Goal: Contribute content

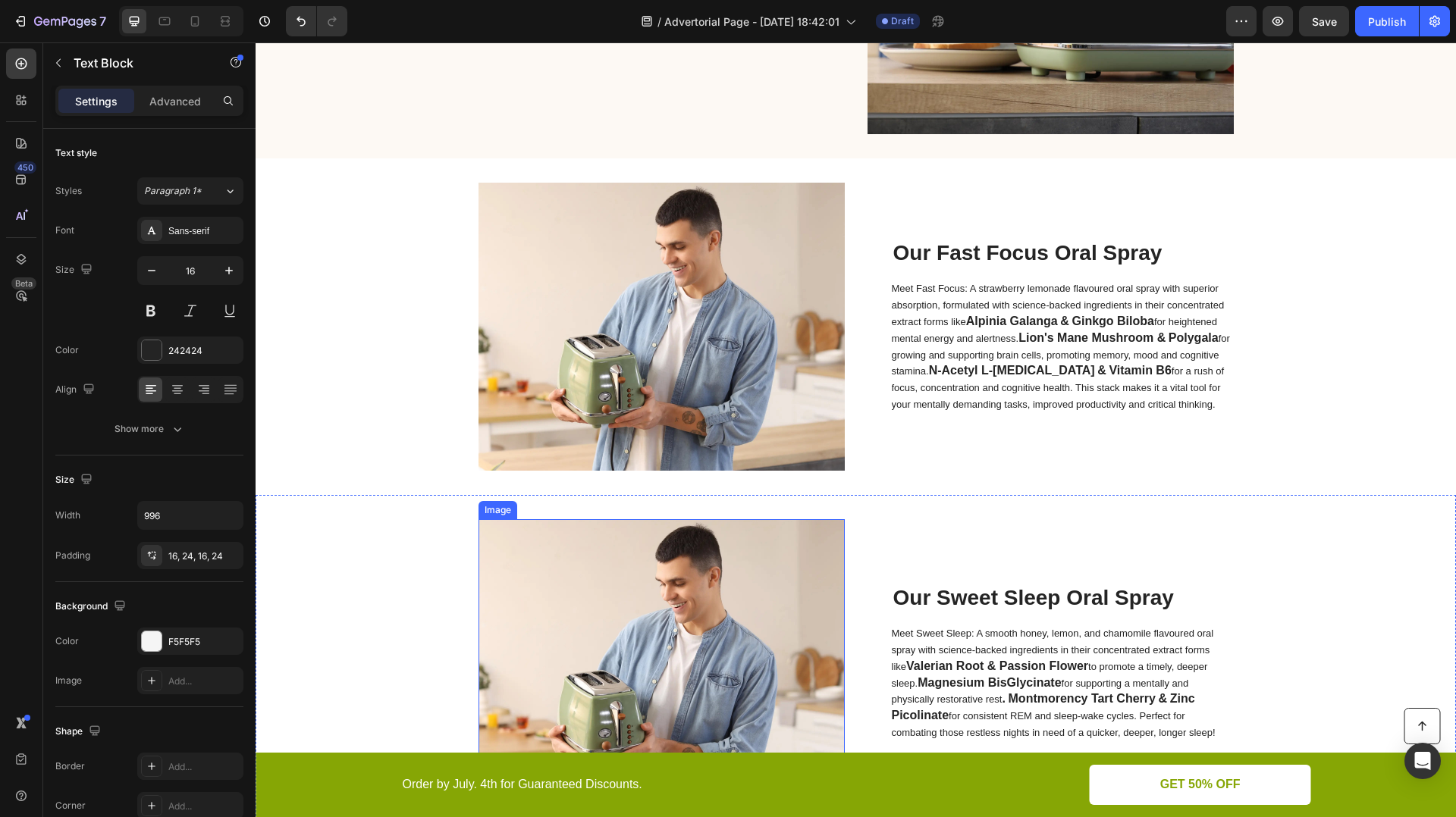
scroll to position [3347, 0]
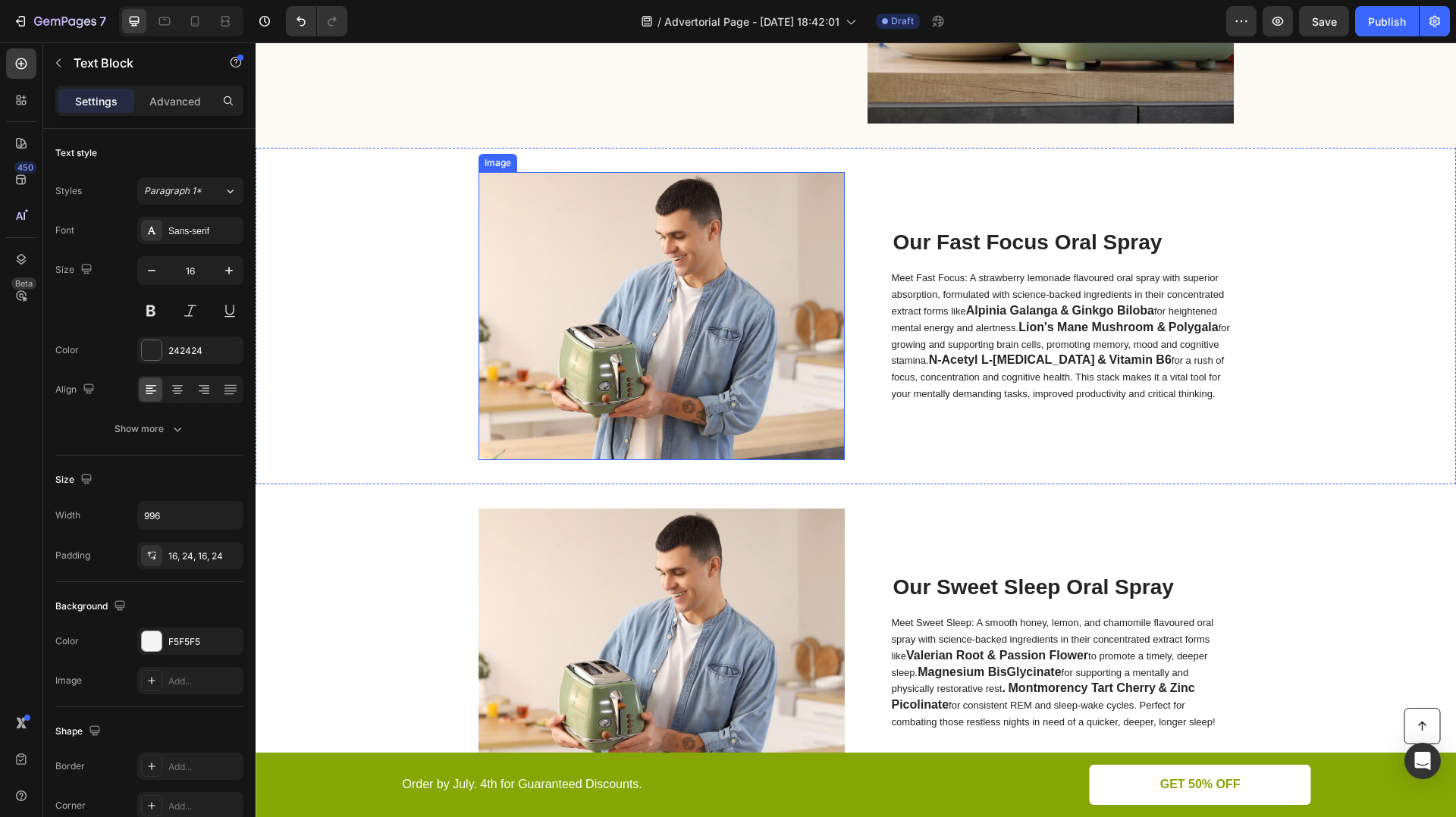
click at [616, 313] on img at bounding box center [662, 315] width 366 height 288
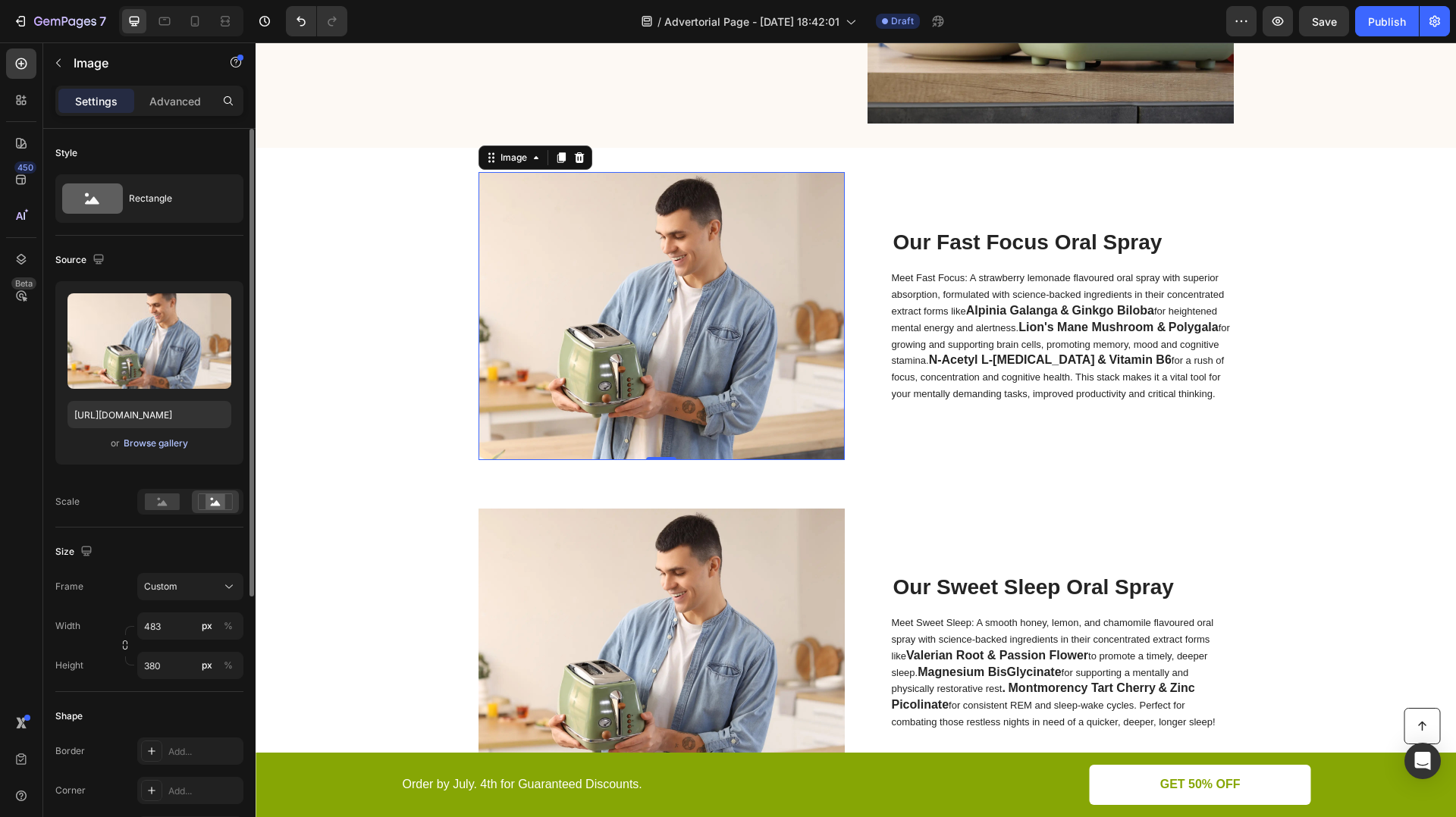
click at [156, 443] on div "Browse gallery" at bounding box center [156, 444] width 64 height 14
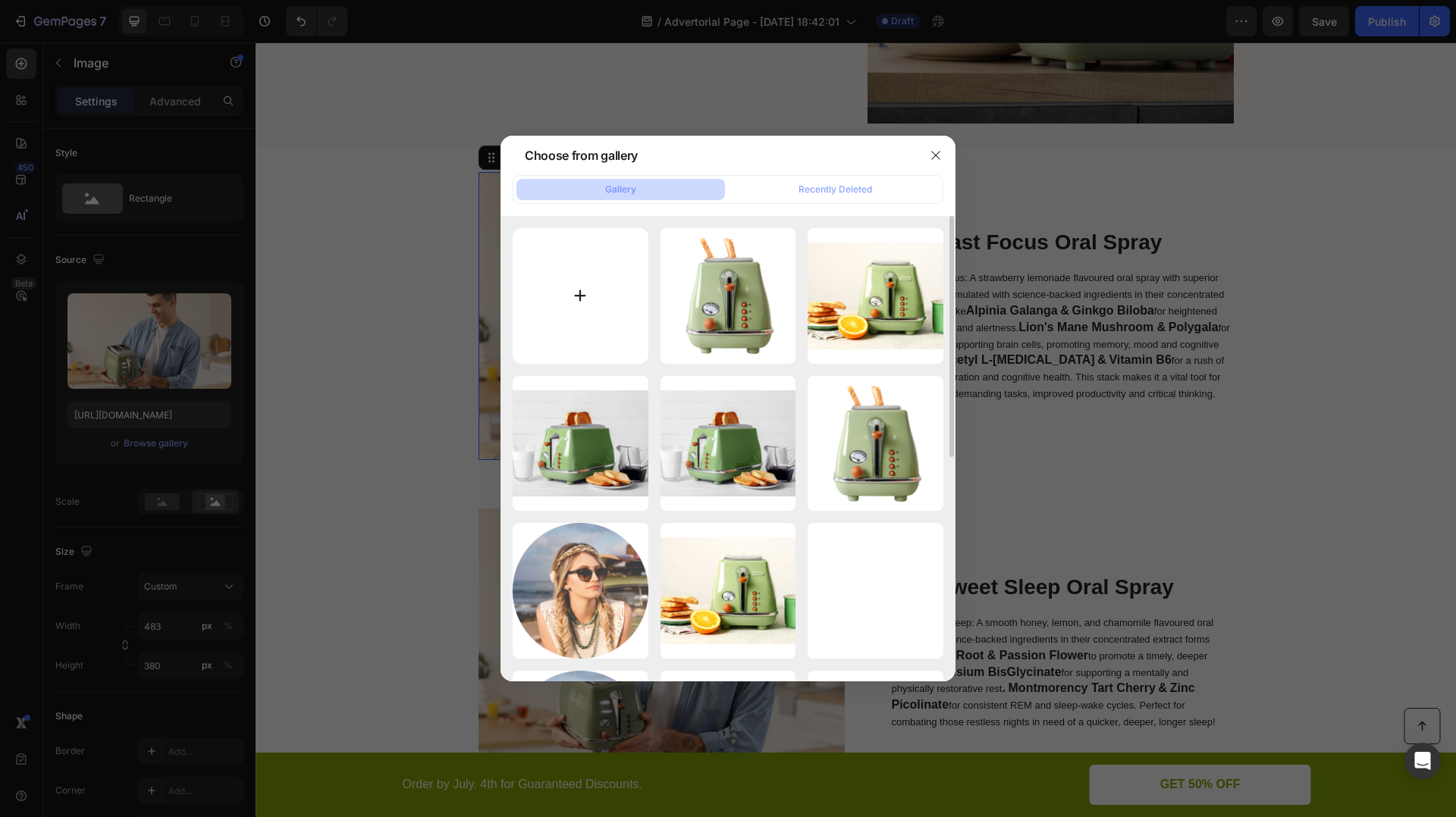
click at [564, 310] on input "file" at bounding box center [581, 296] width 136 height 136
type input "C:\fakepath\FocusB.png"
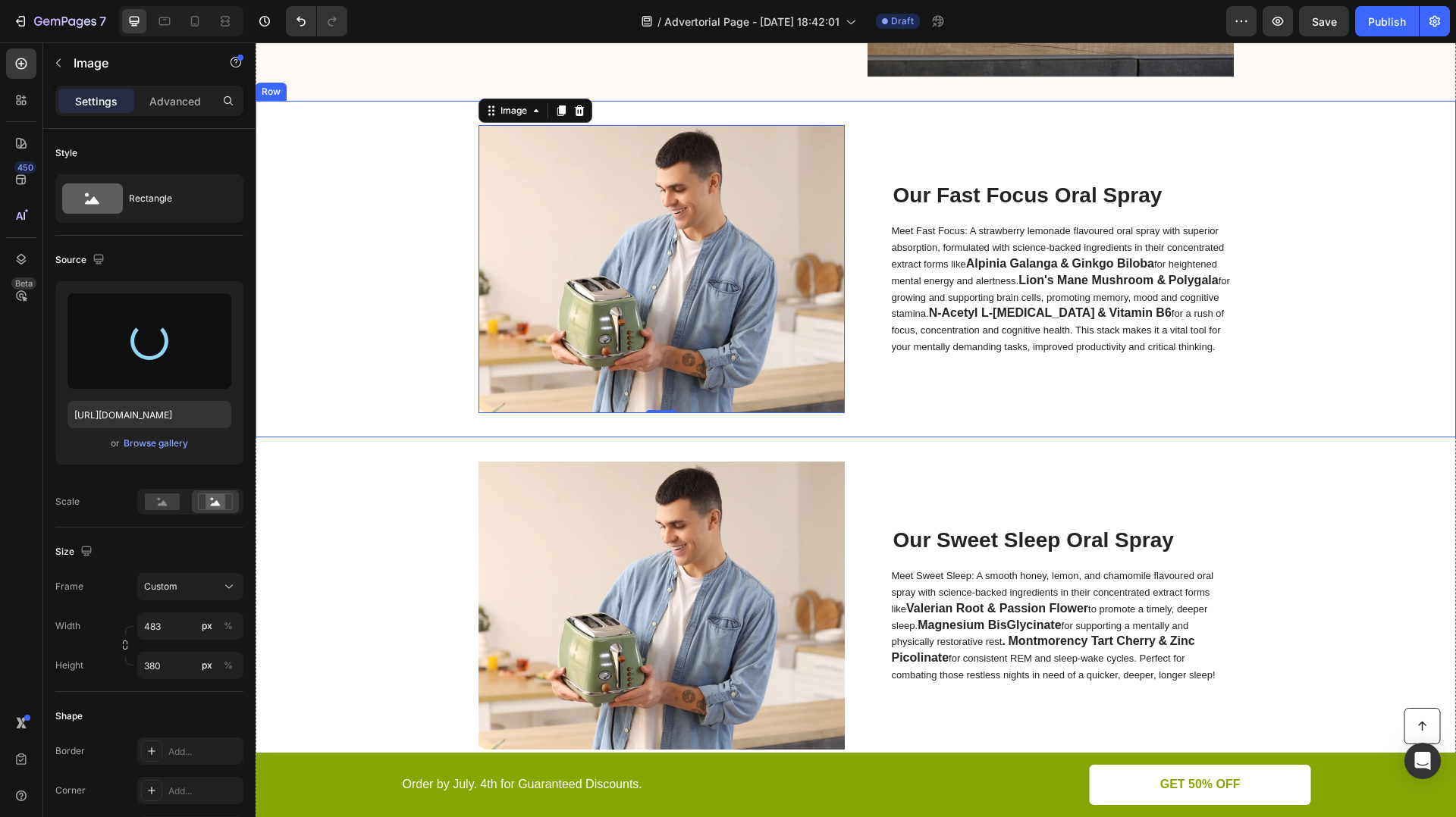
scroll to position [3394, 0]
type input "[URL][DOMAIN_NAME]"
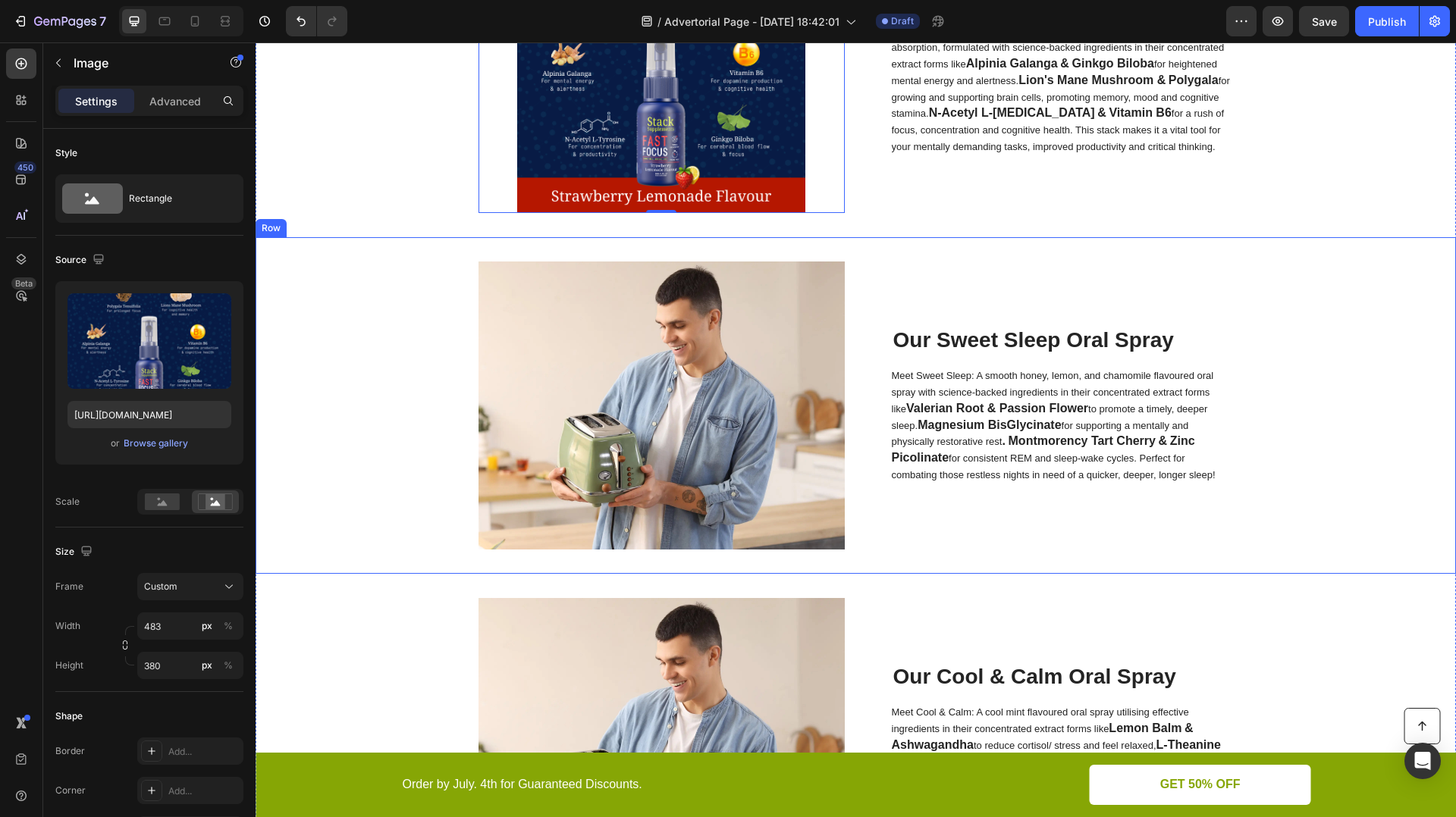
scroll to position [3645, 0]
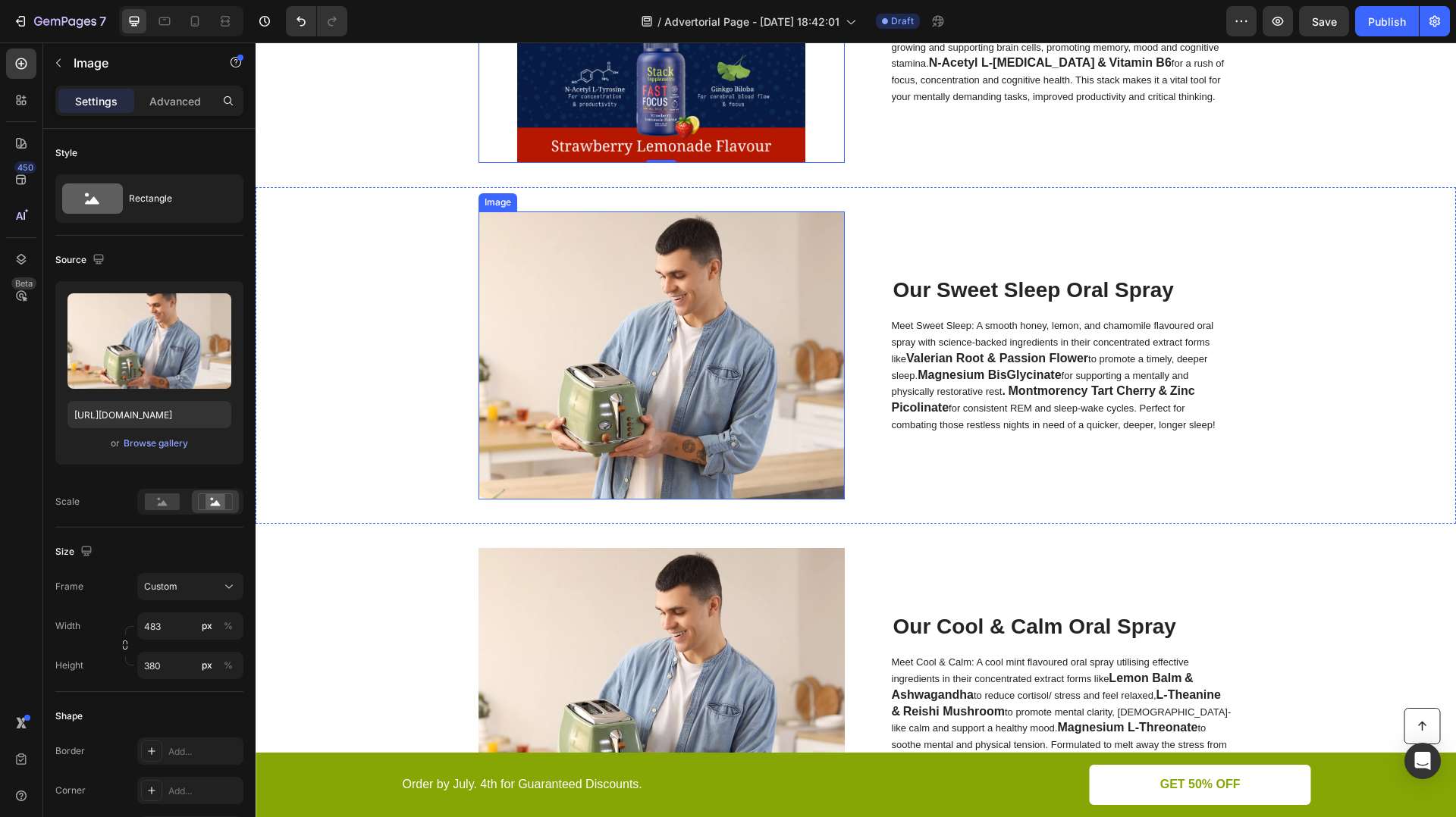
click at [722, 396] on img at bounding box center [662, 355] width 366 height 288
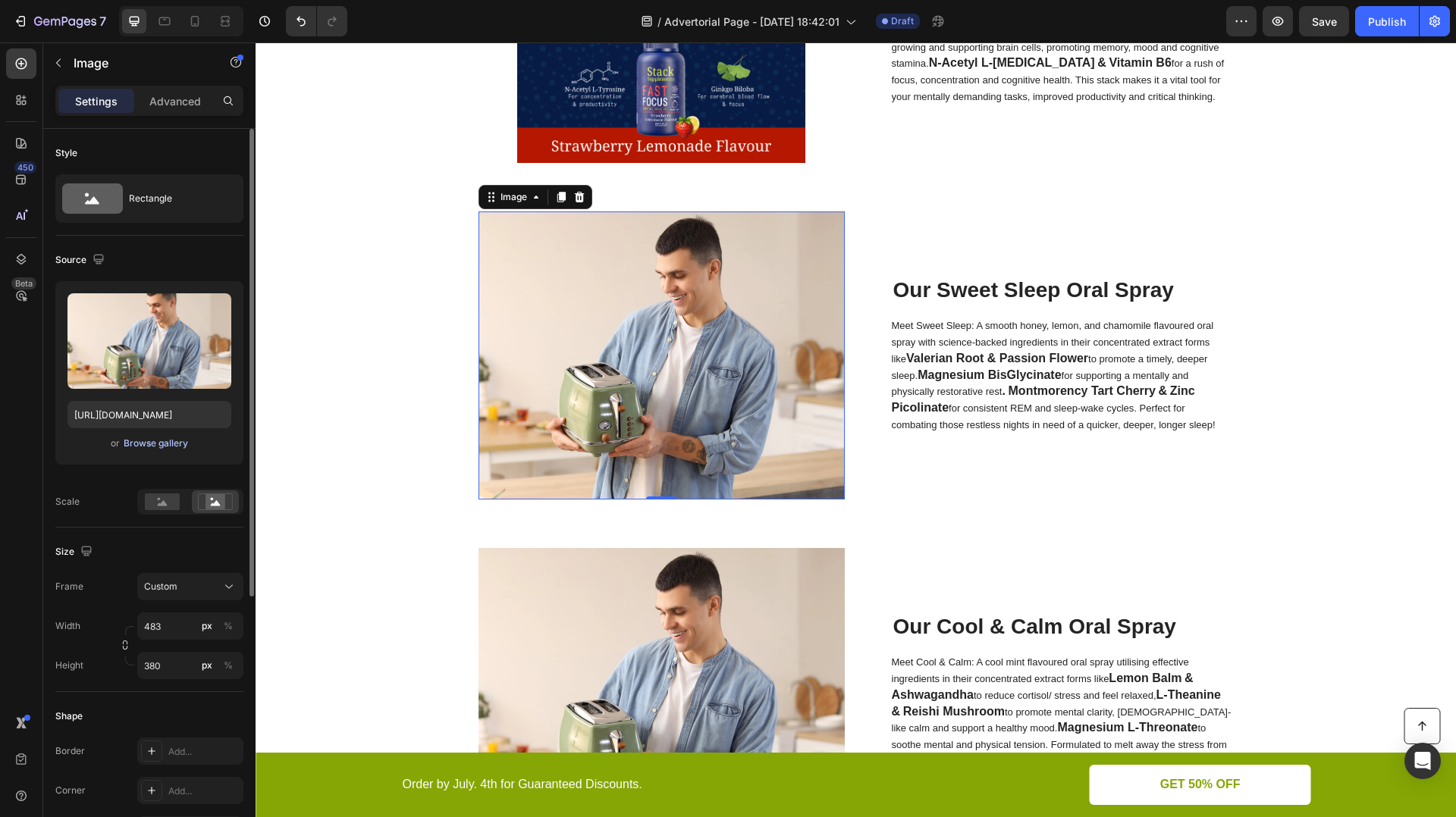
click at [158, 441] on div "Browse gallery" at bounding box center [156, 444] width 64 height 14
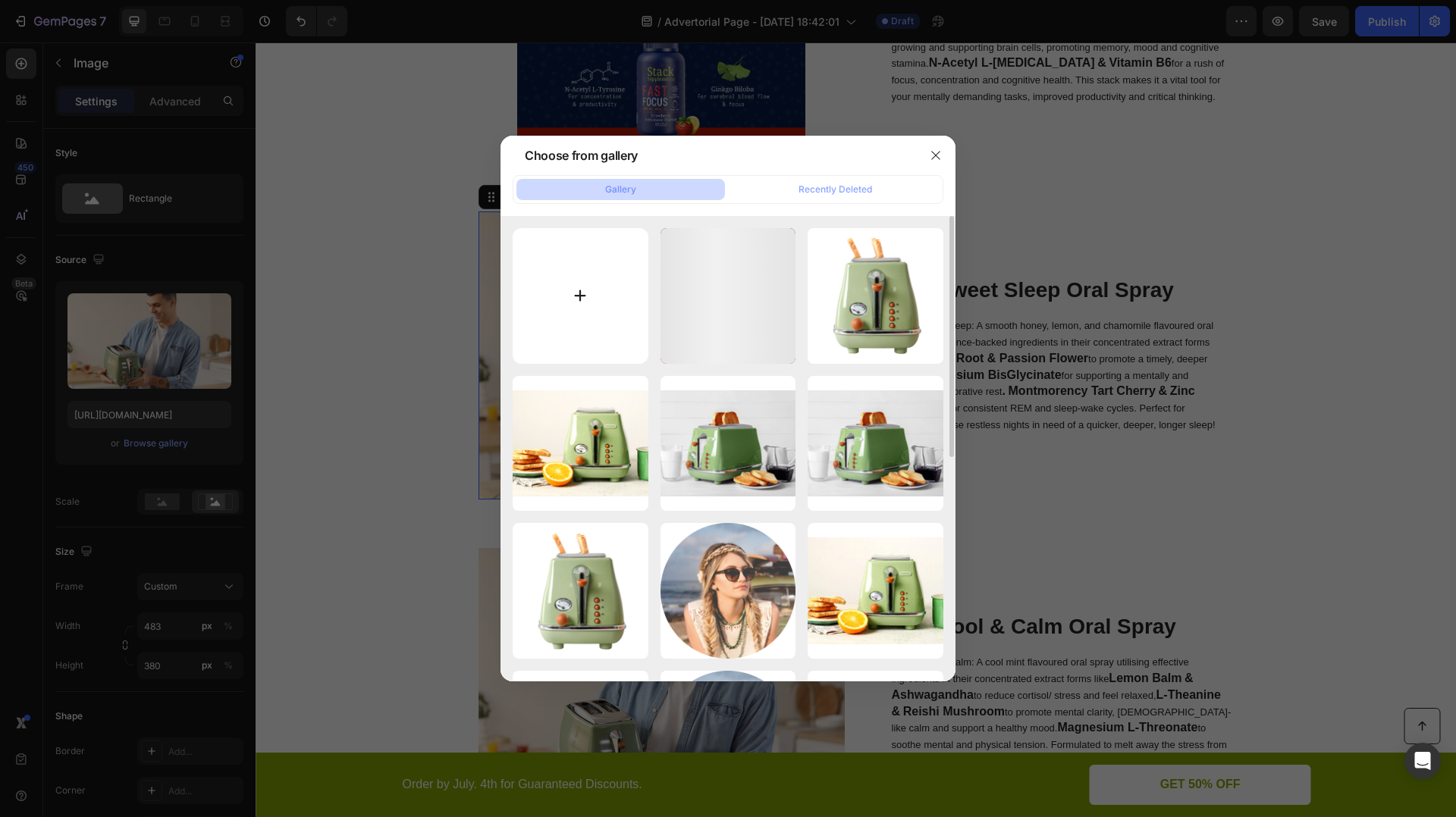
click at [589, 279] on input "file" at bounding box center [581, 296] width 136 height 136
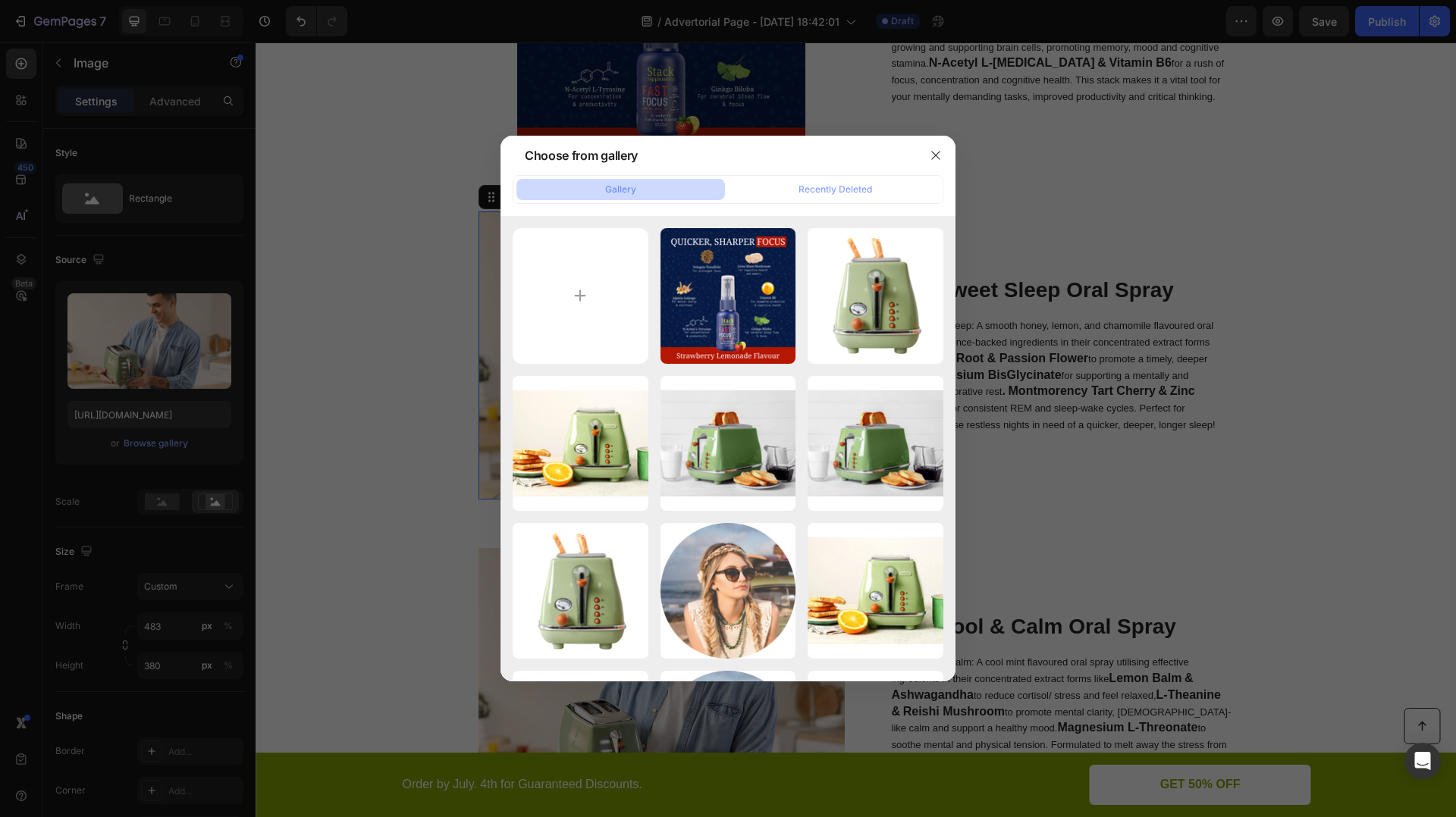
type input "C:\fakepath\SleepB.png"
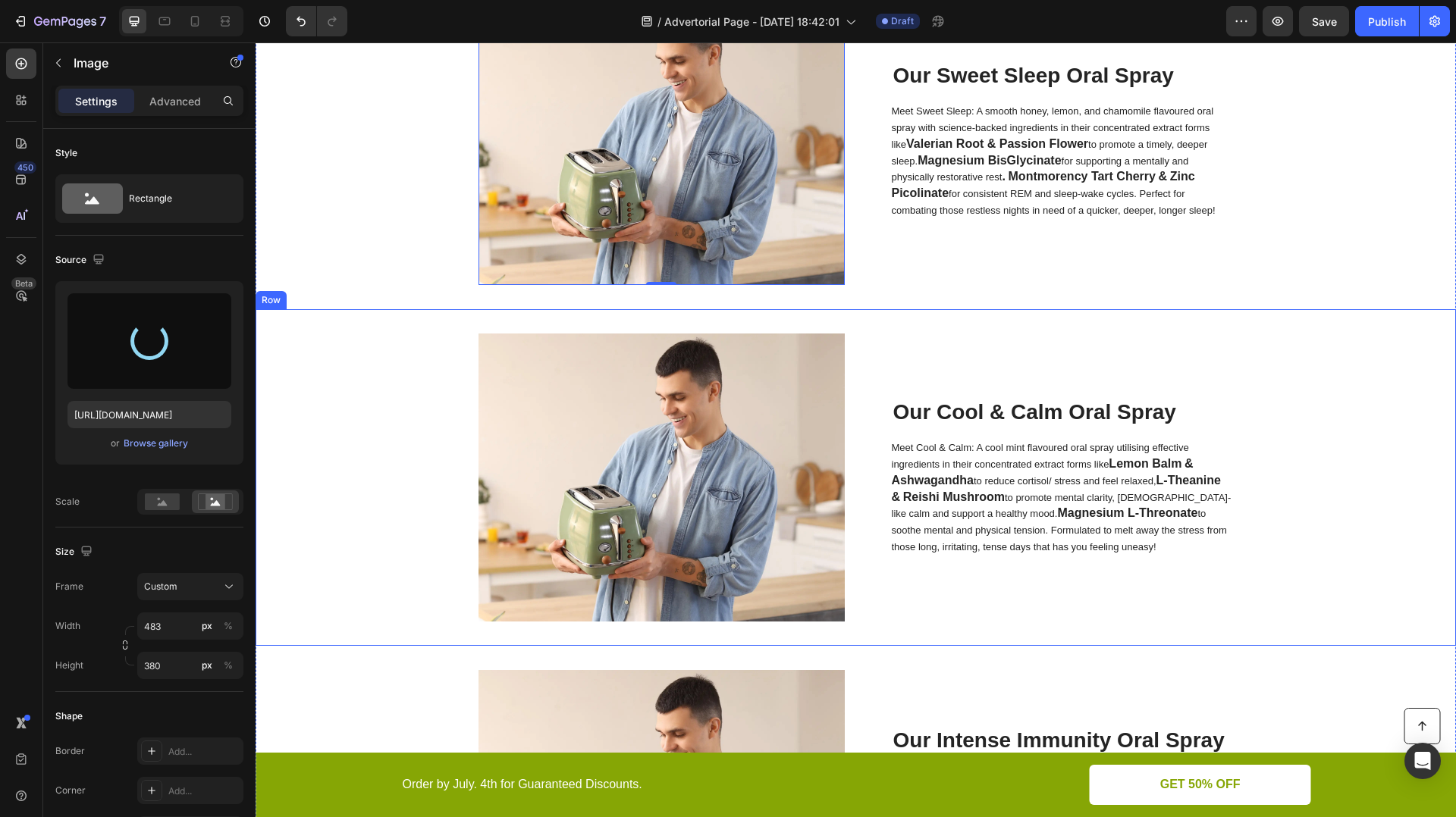
scroll to position [3990, 0]
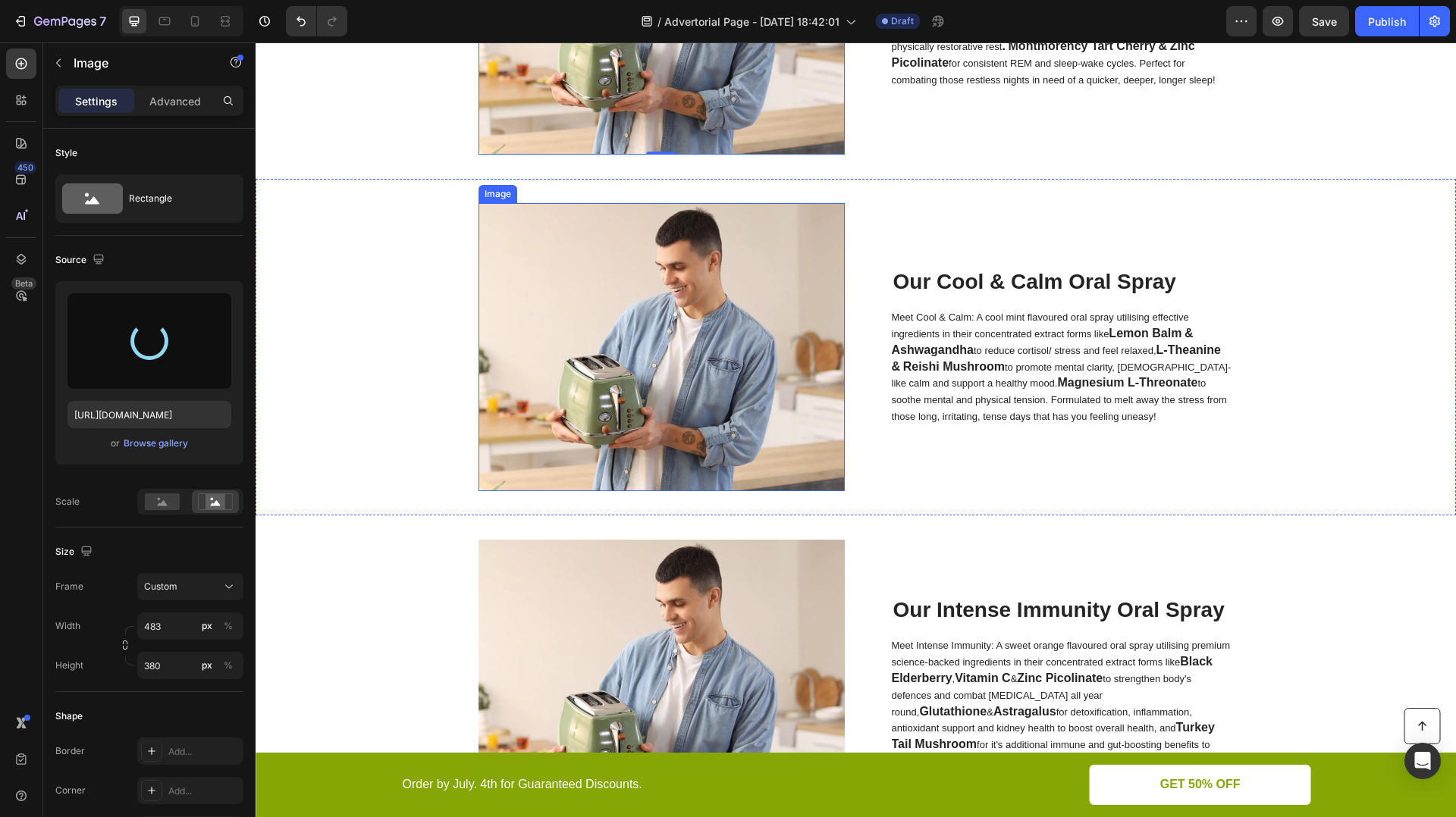
type input "[URL][DOMAIN_NAME]"
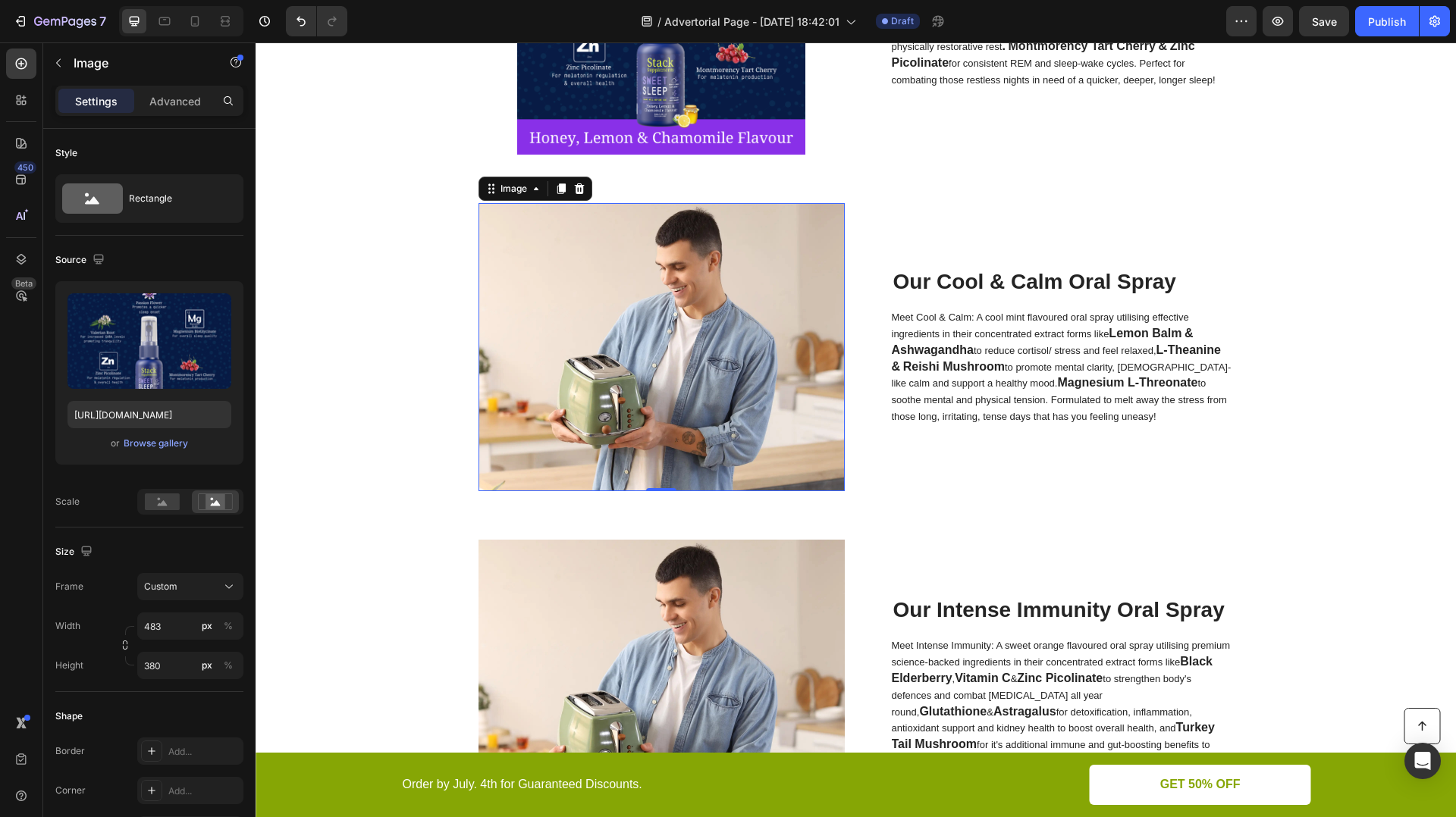
click at [731, 386] on img at bounding box center [662, 347] width 366 height 288
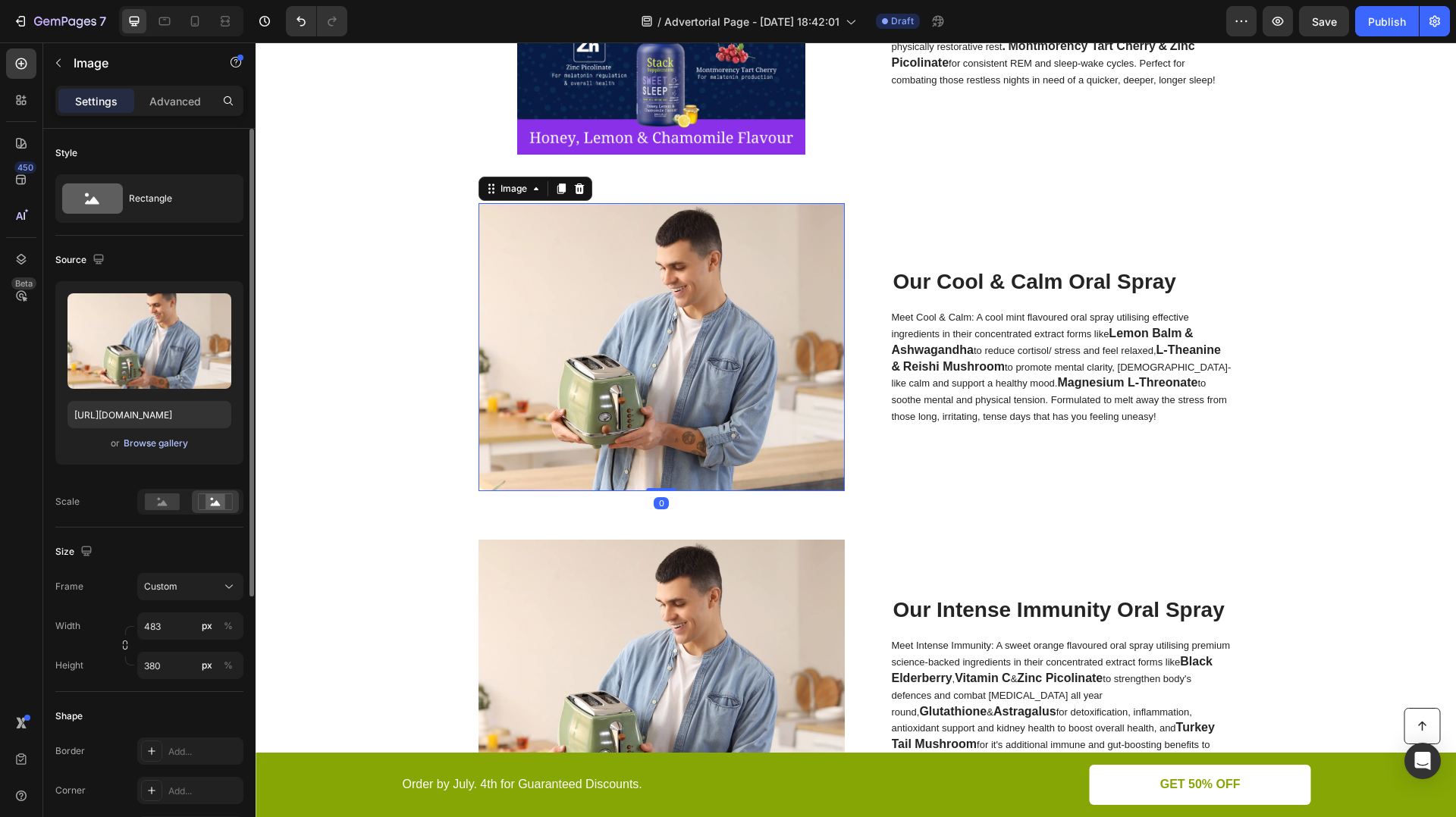
click at [144, 439] on div "Browse gallery" at bounding box center [156, 444] width 64 height 14
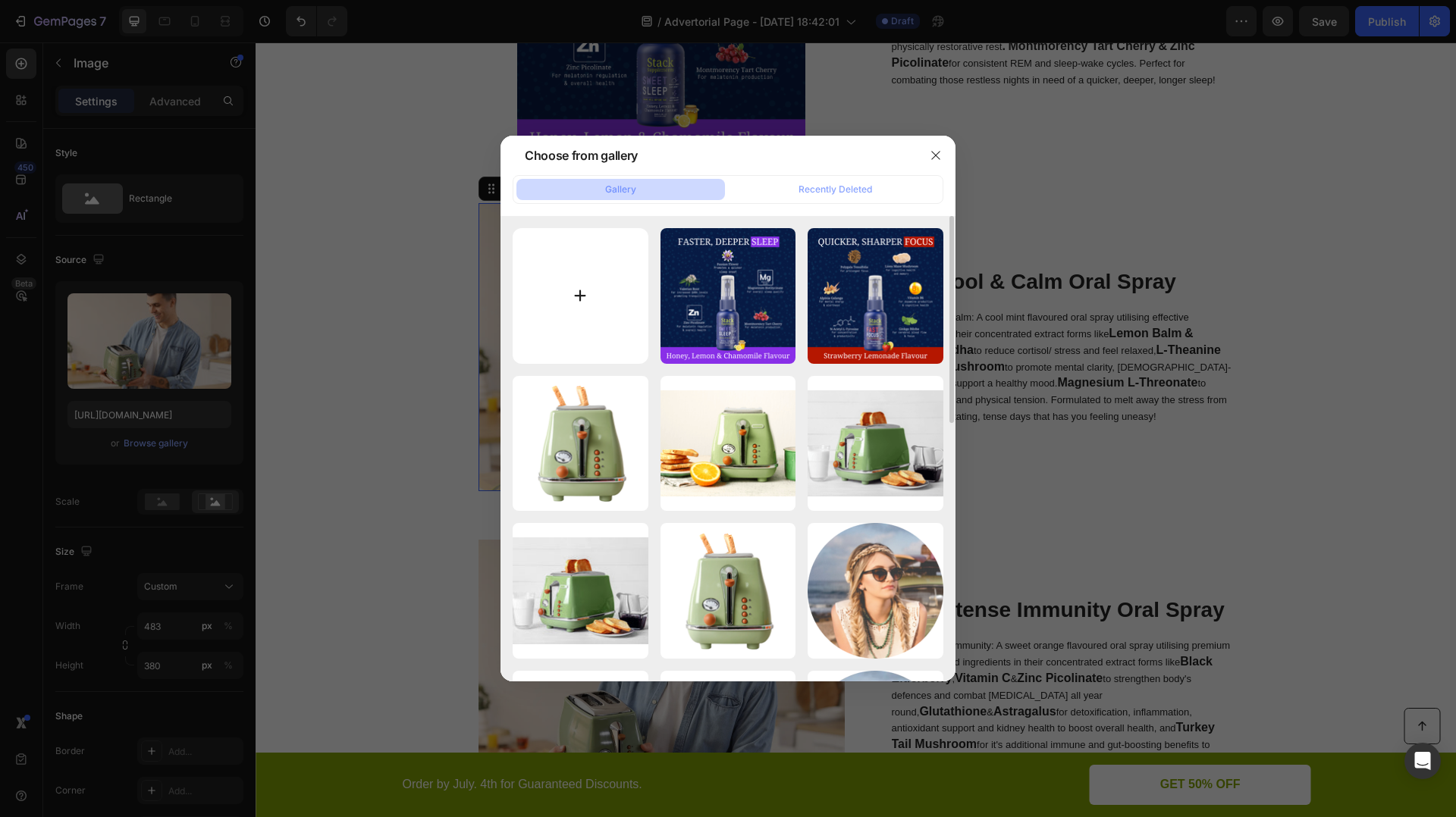
click at [589, 285] on input "file" at bounding box center [581, 296] width 136 height 136
type input "C:\fakepath\CalmB.png"
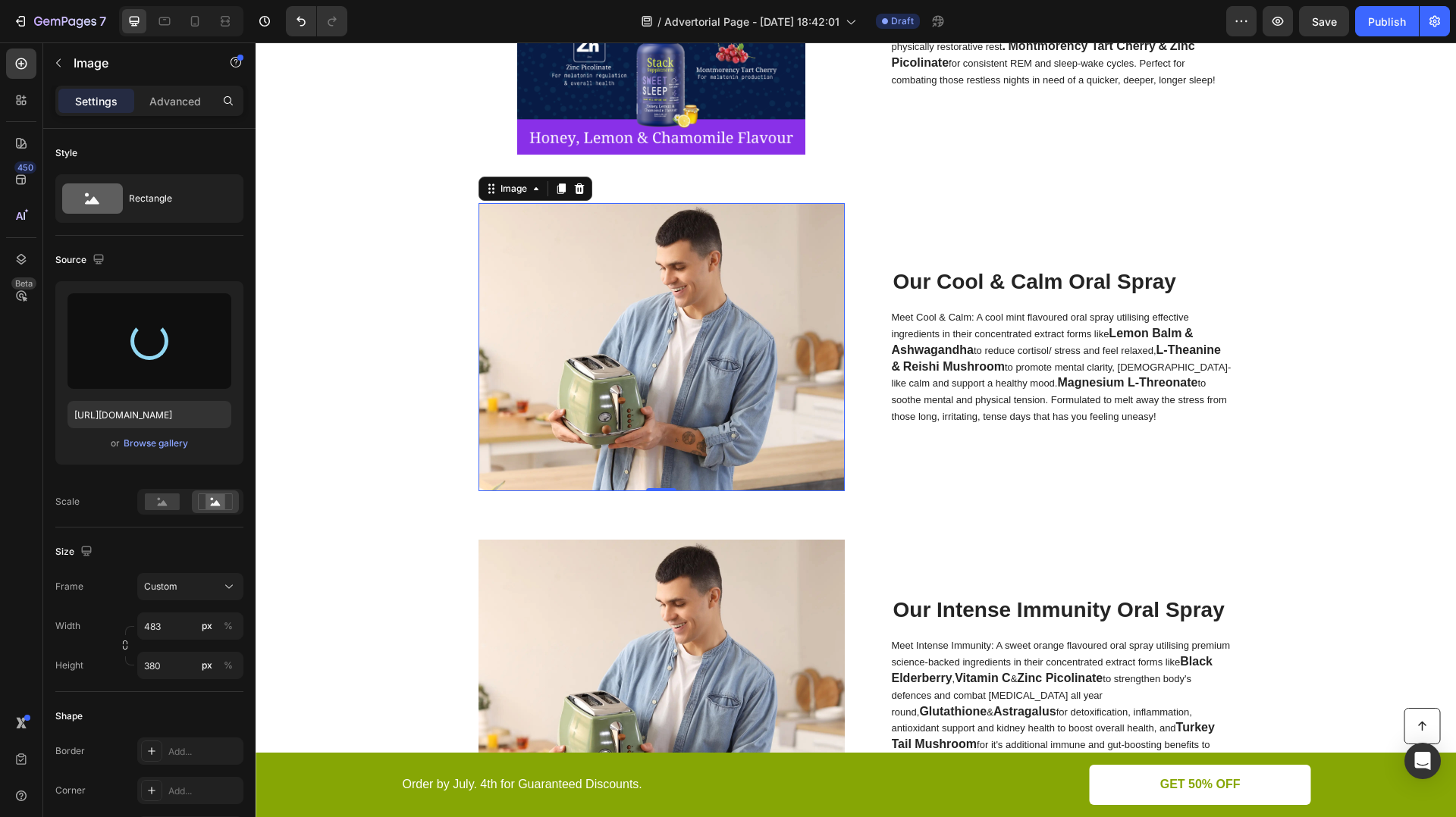
type input "[URL][DOMAIN_NAME]"
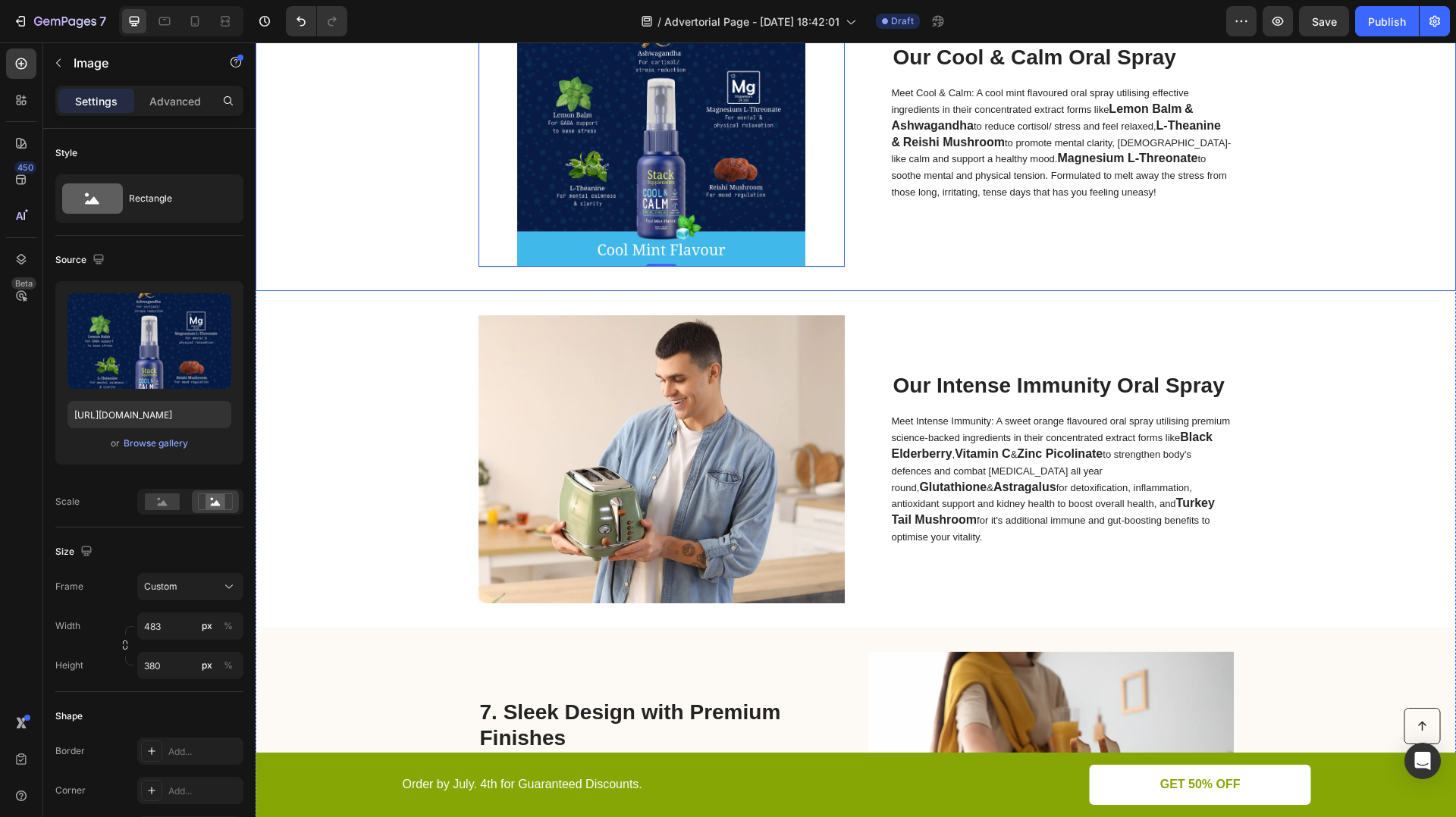
scroll to position [4307, 0]
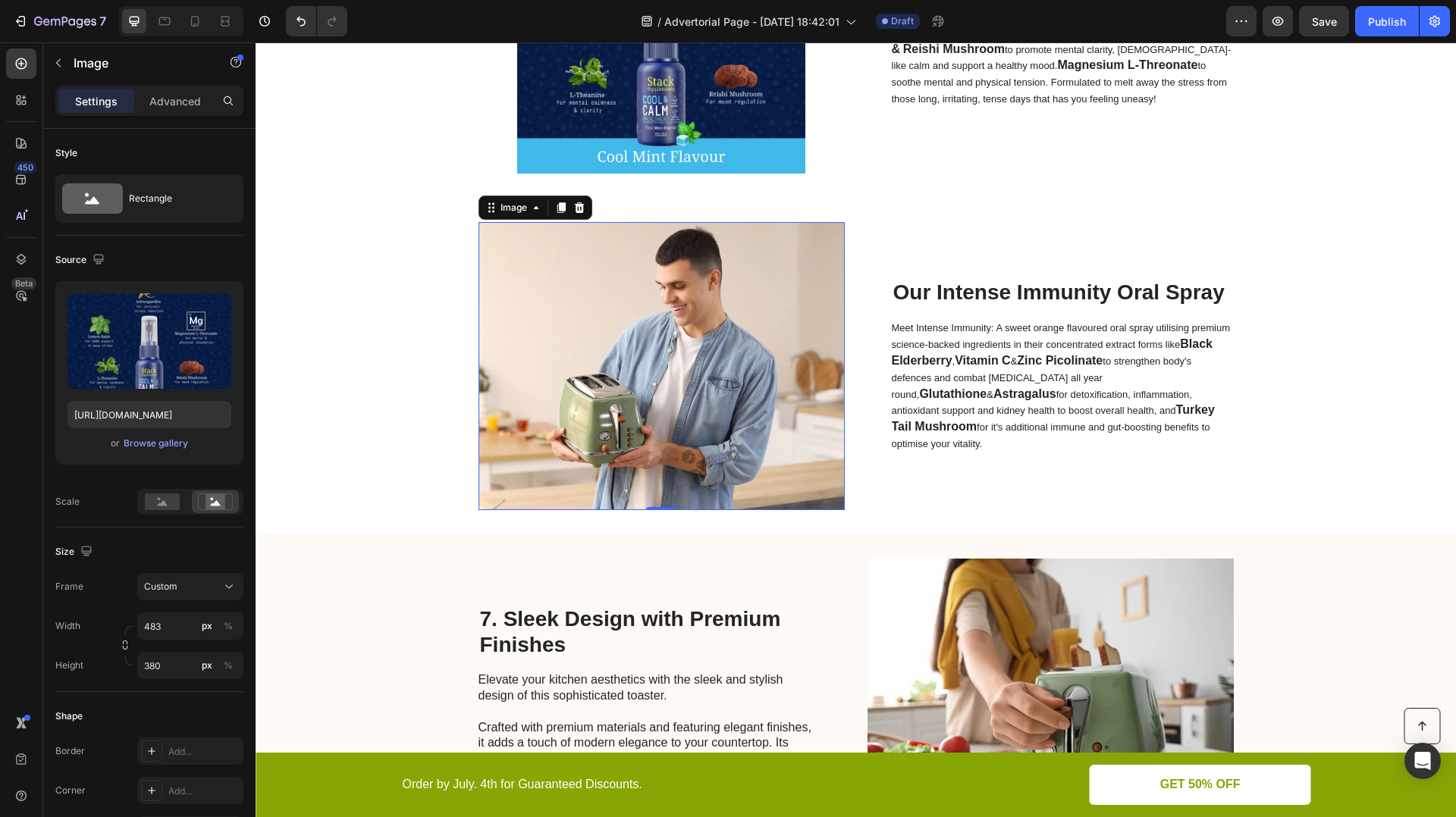
click at [766, 415] on img at bounding box center [662, 366] width 366 height 288
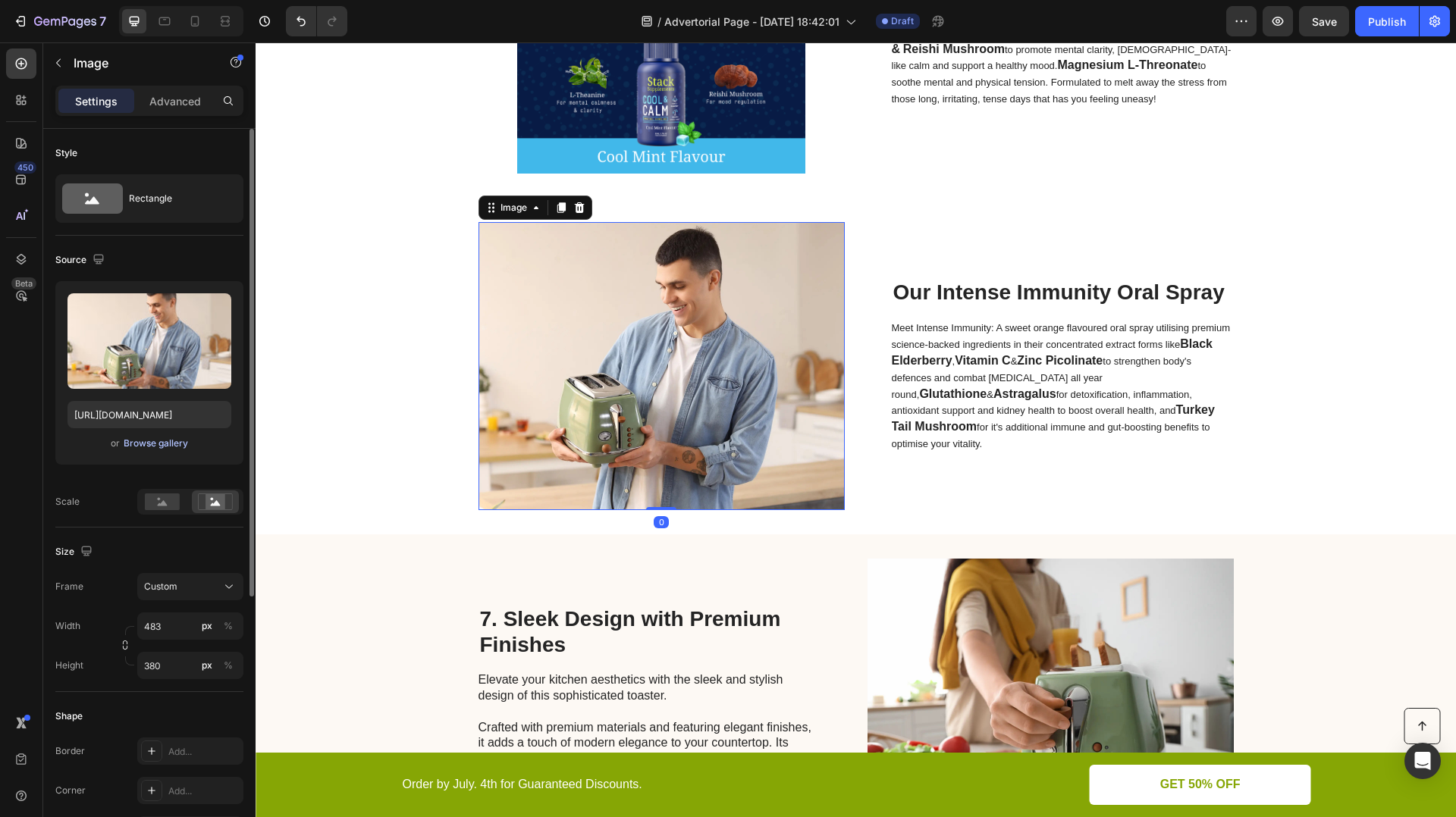
click at [156, 442] on div "Browse gallery" at bounding box center [156, 444] width 64 height 14
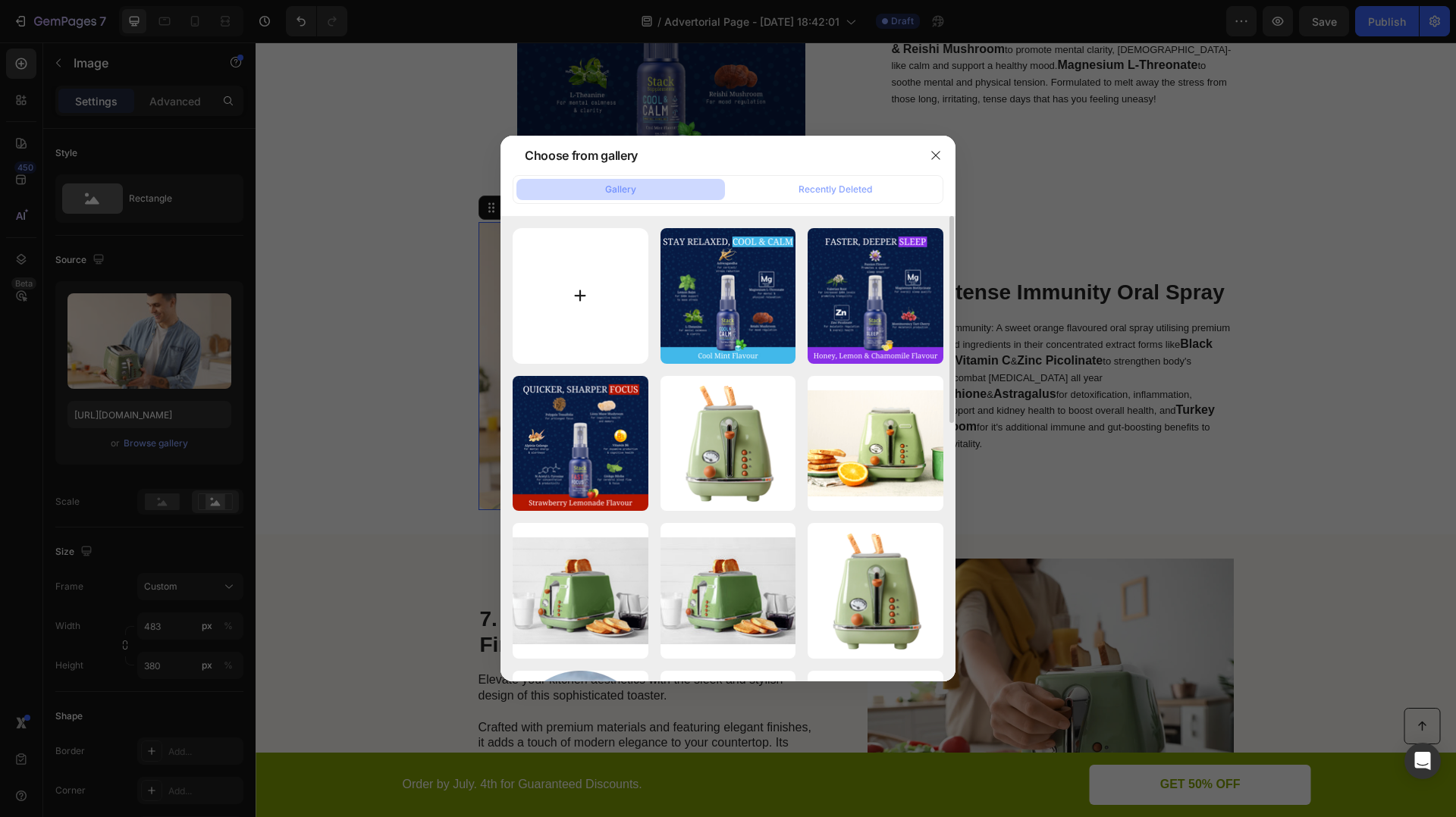
click at [593, 316] on input "file" at bounding box center [581, 296] width 136 height 136
type input "C:\fakepath\ImmunityB.png"
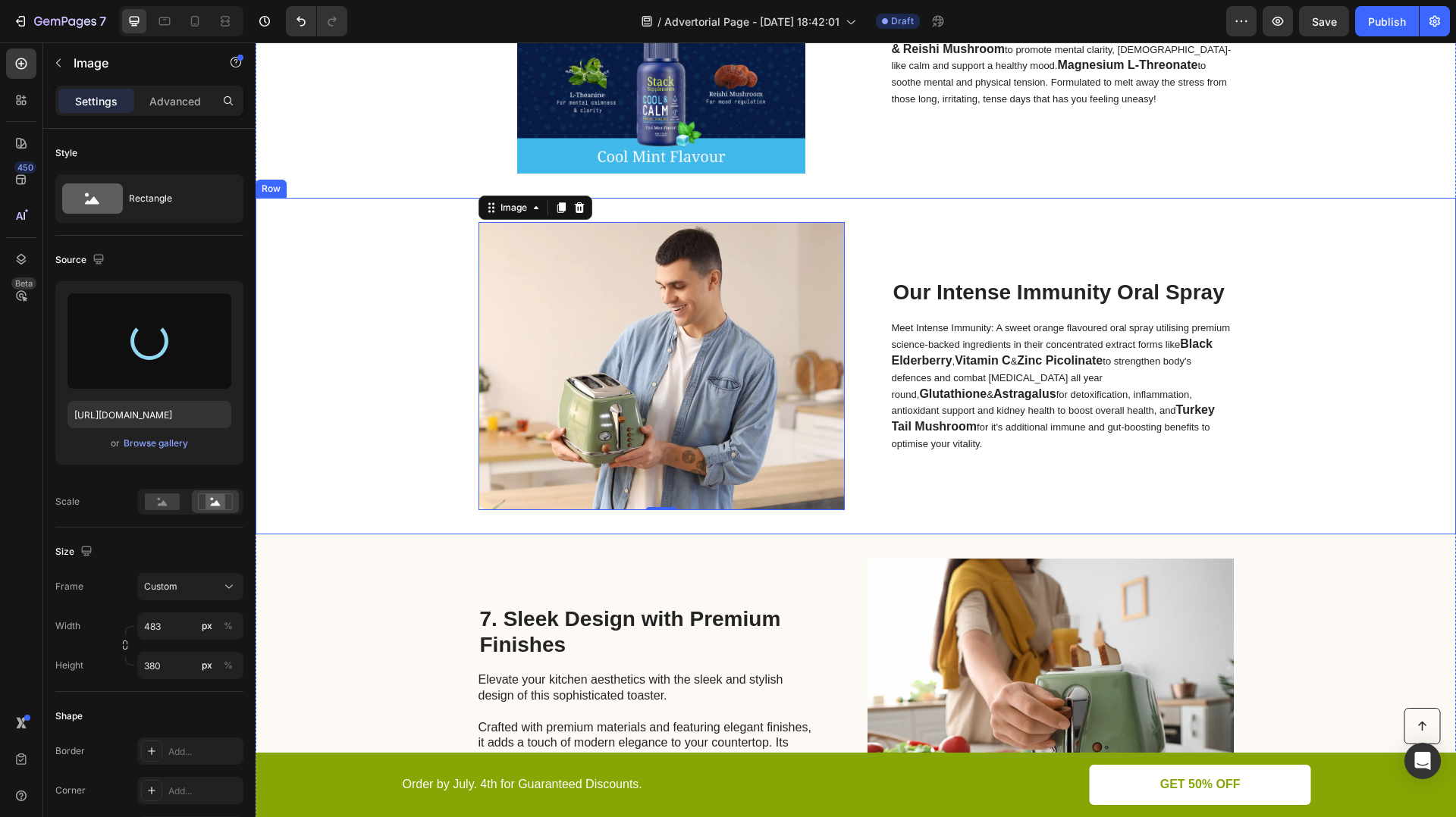
type input "[URL][DOMAIN_NAME]"
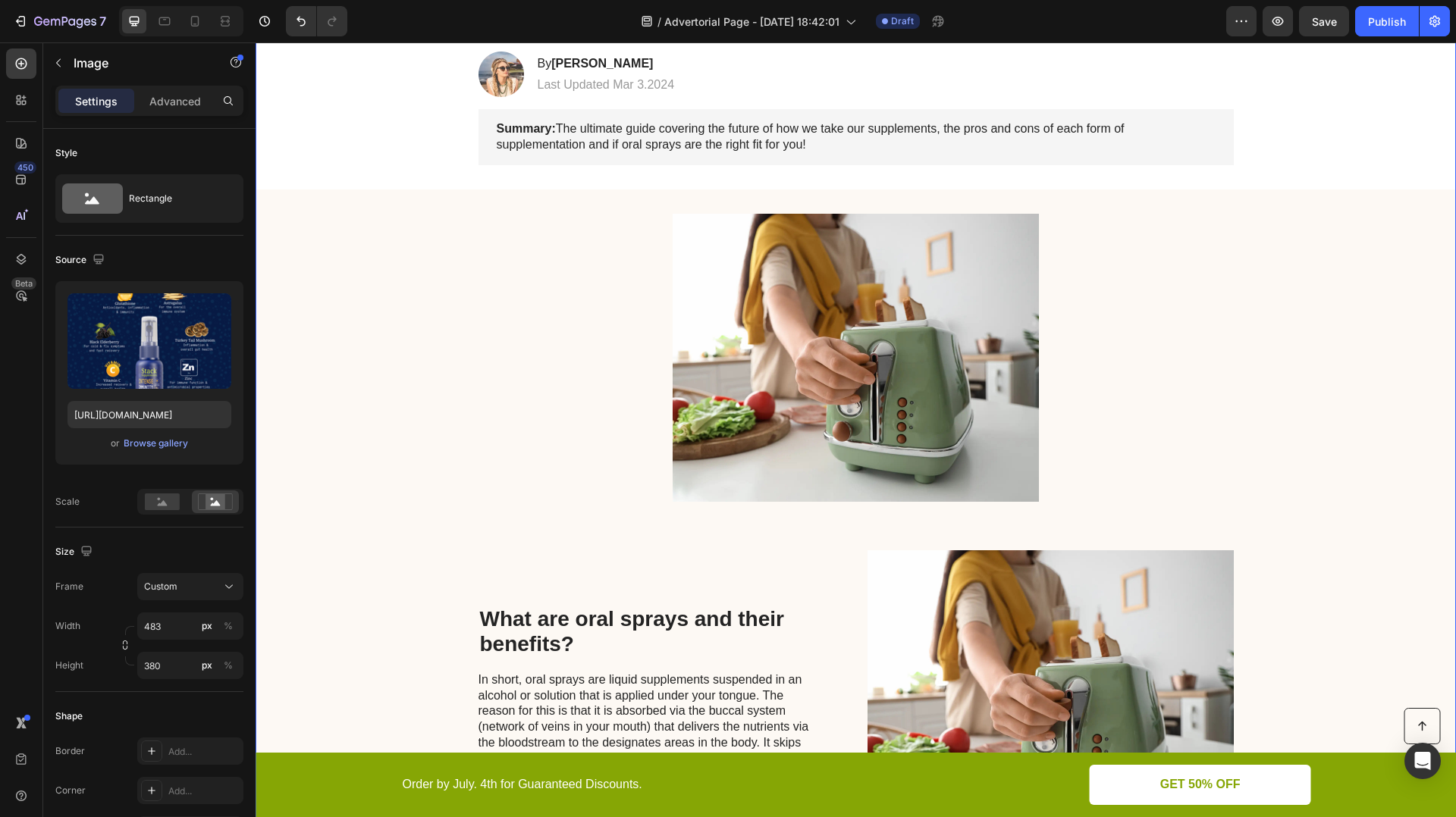
scroll to position [242, 0]
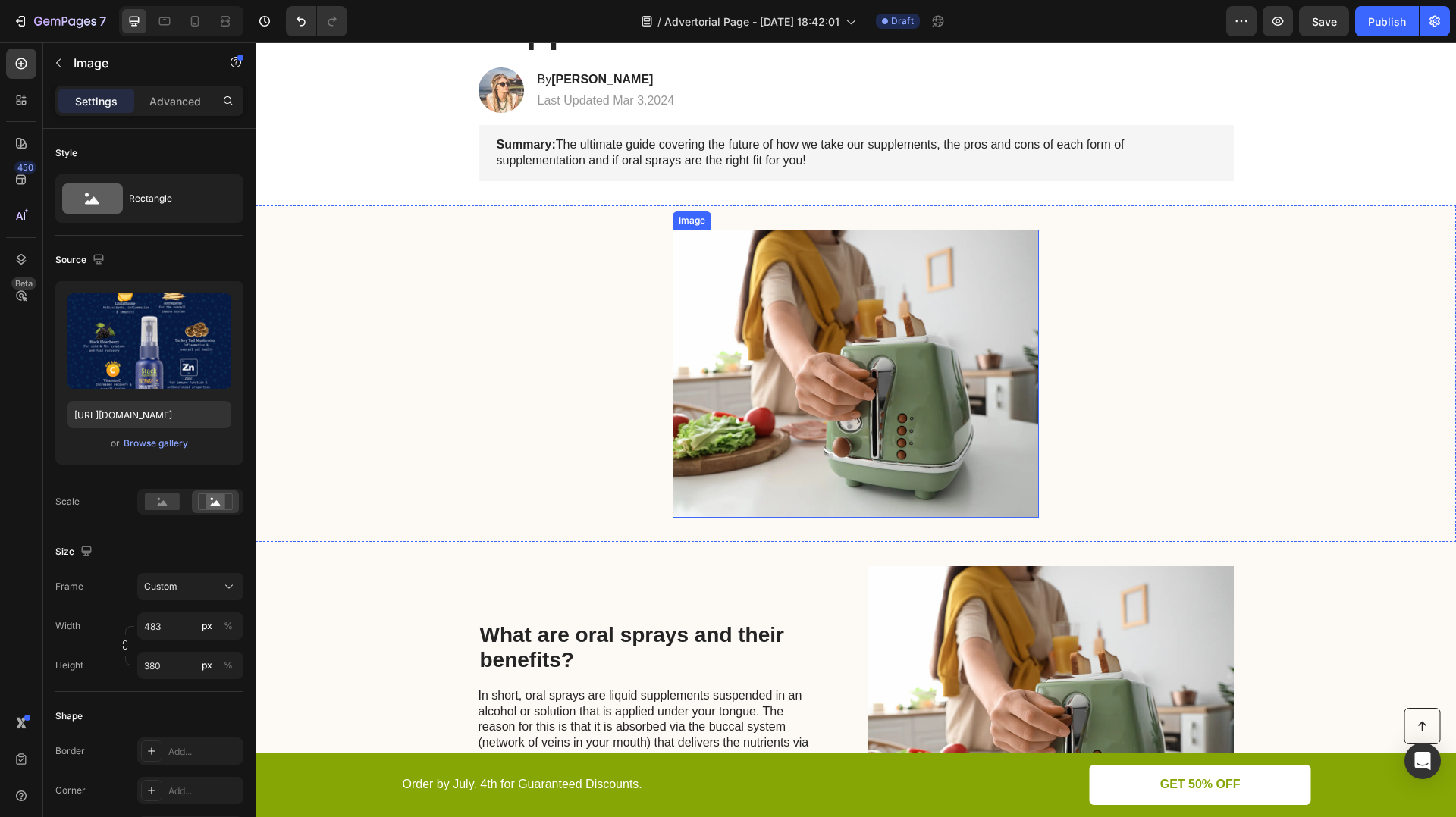
click at [786, 385] on img at bounding box center [856, 373] width 366 height 288
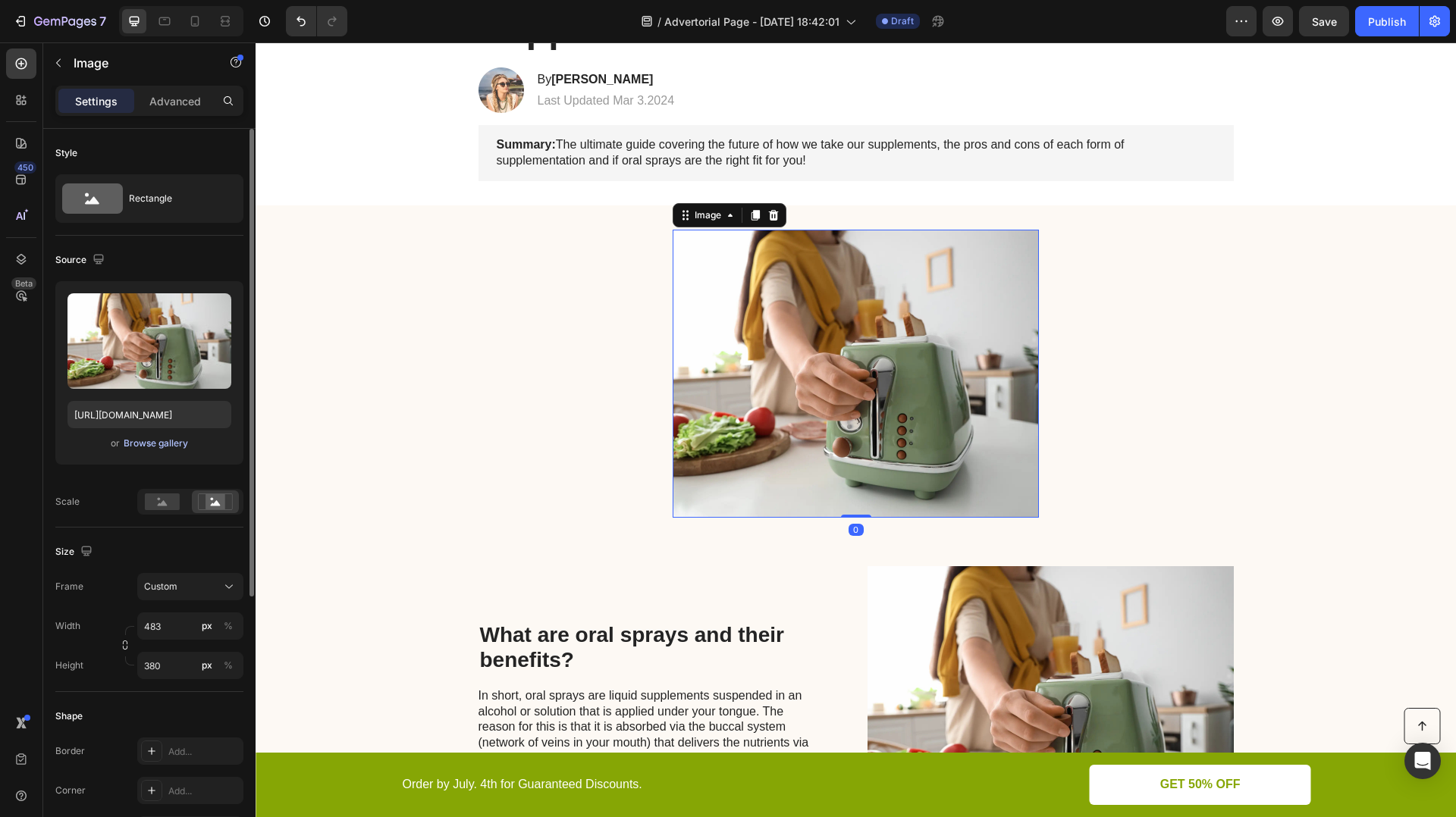
click at [140, 444] on div "Browse gallery" at bounding box center [156, 444] width 64 height 14
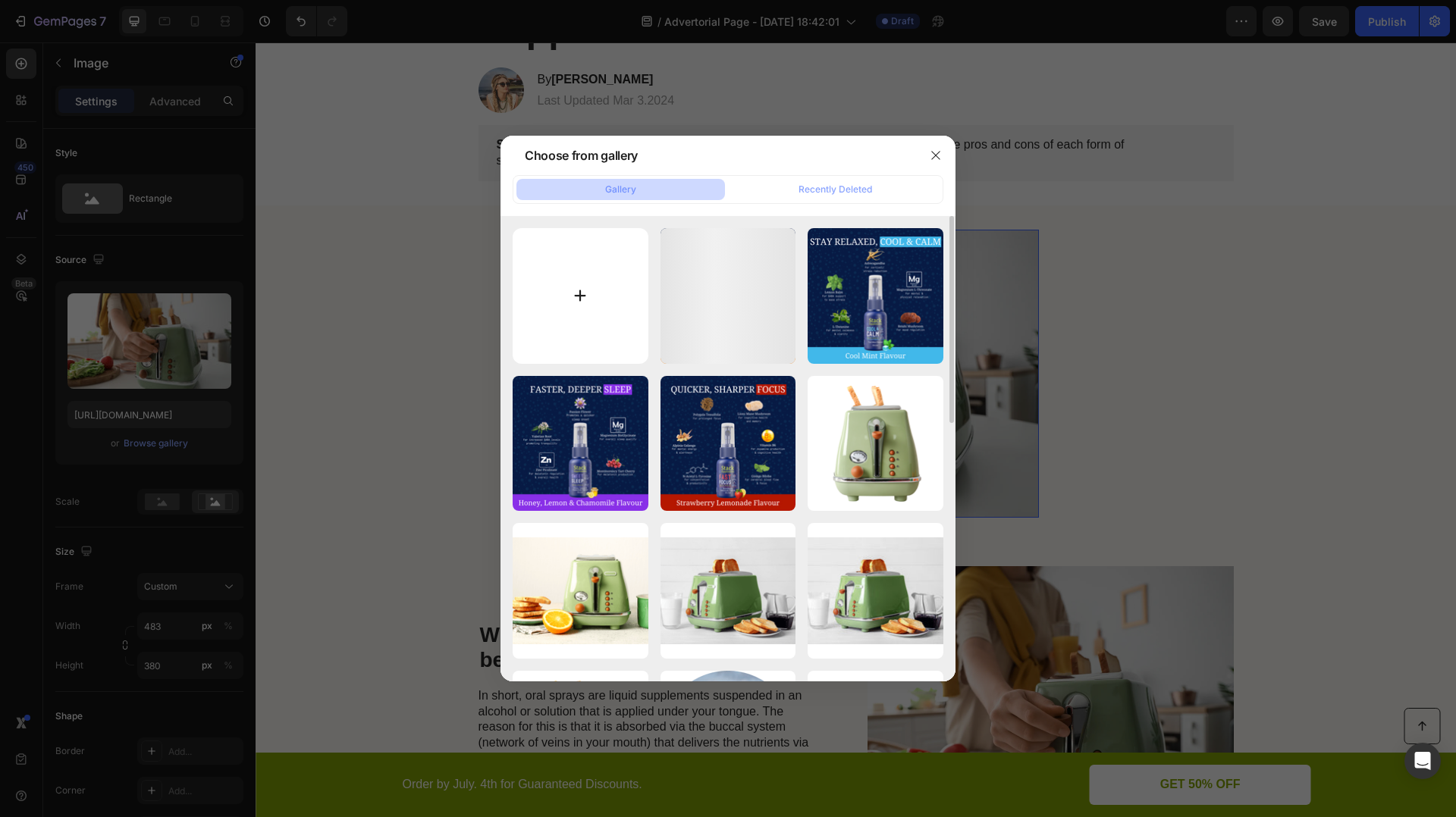
click at [552, 293] on input "file" at bounding box center [581, 296] width 136 height 136
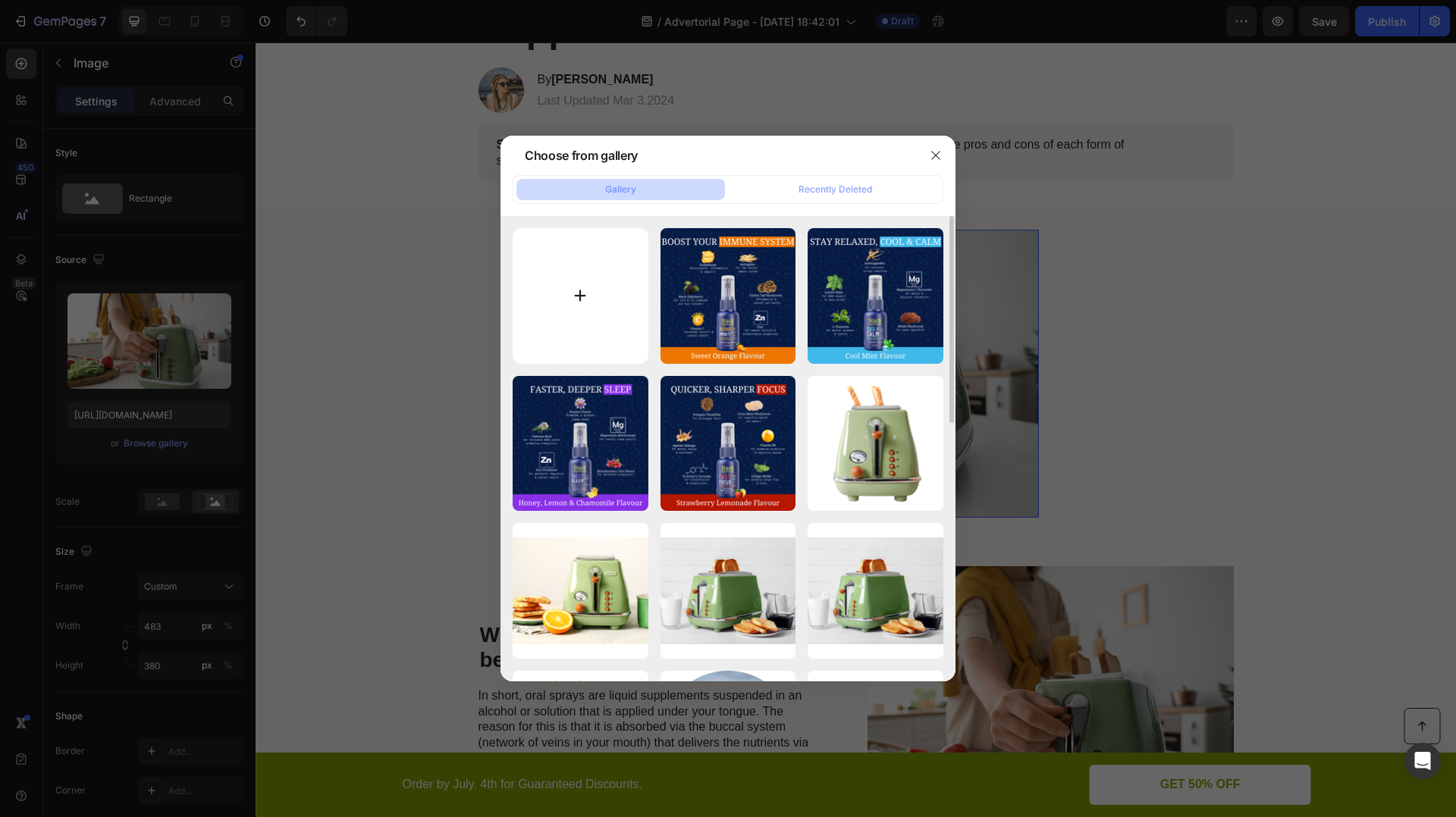
type input "C:\fakepath\ORAL SPRAYS VS BANNERS (8).png"
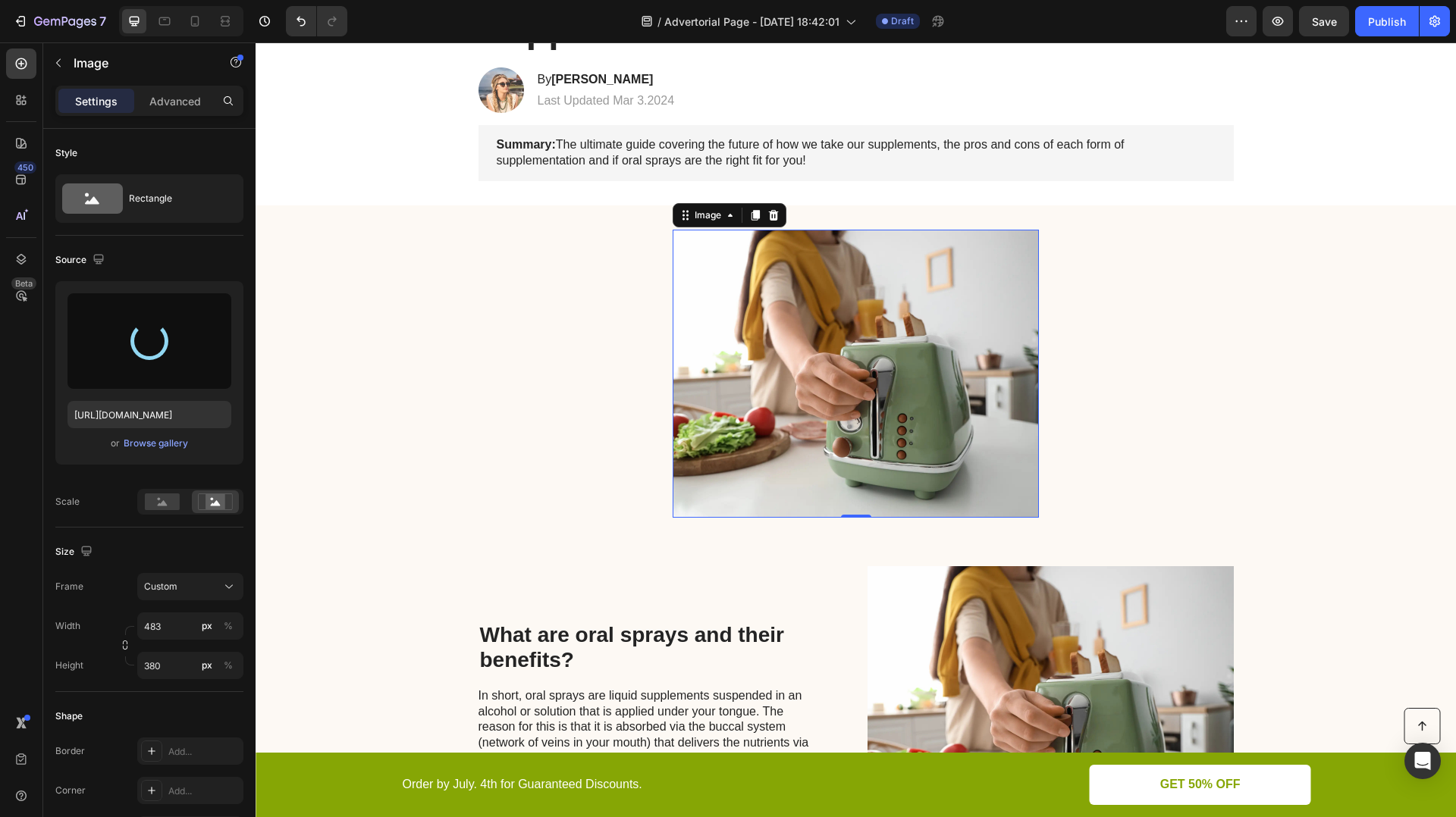
type input "[URL][DOMAIN_NAME]"
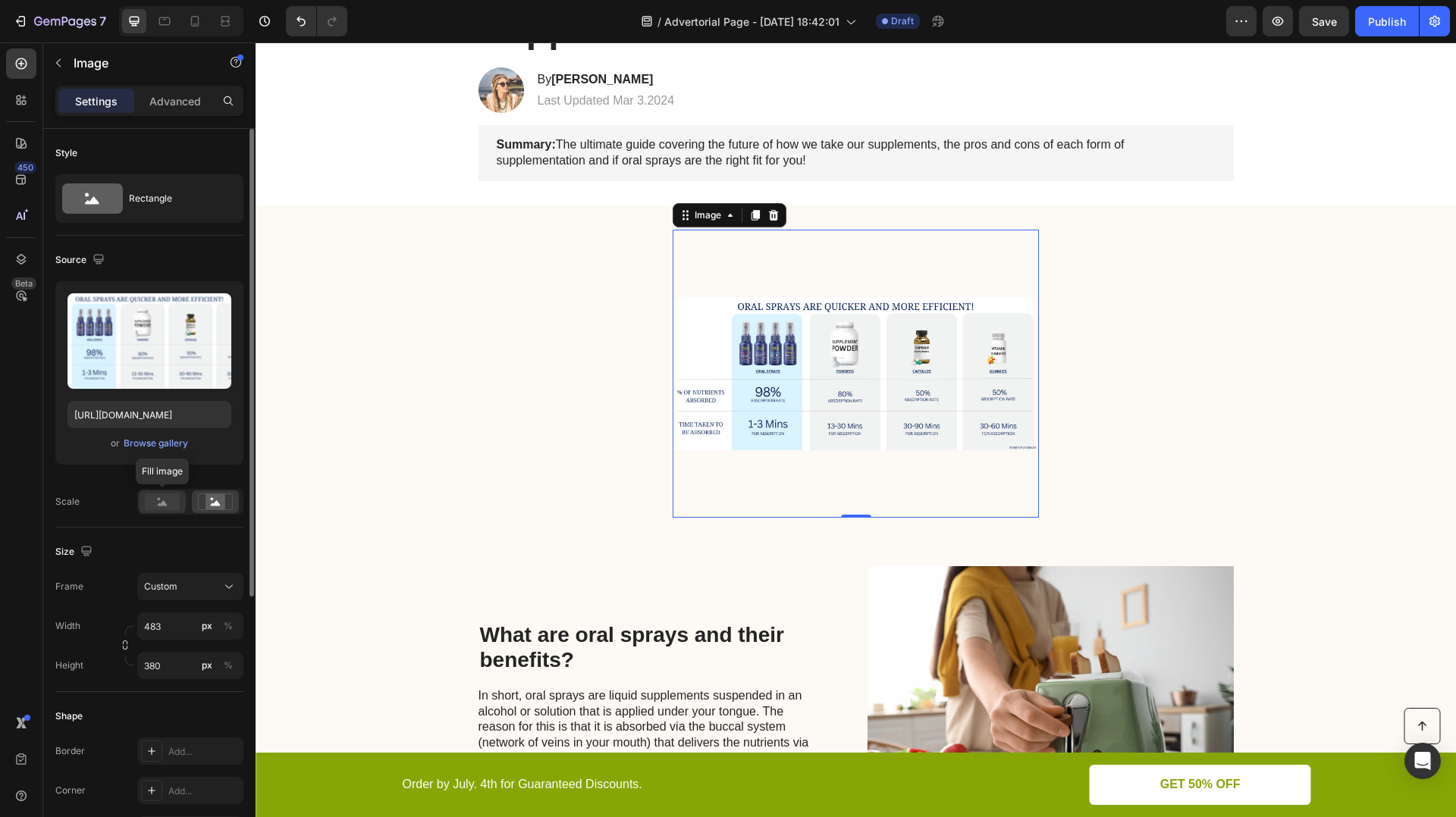
click at [162, 496] on rect at bounding box center [162, 502] width 35 height 17
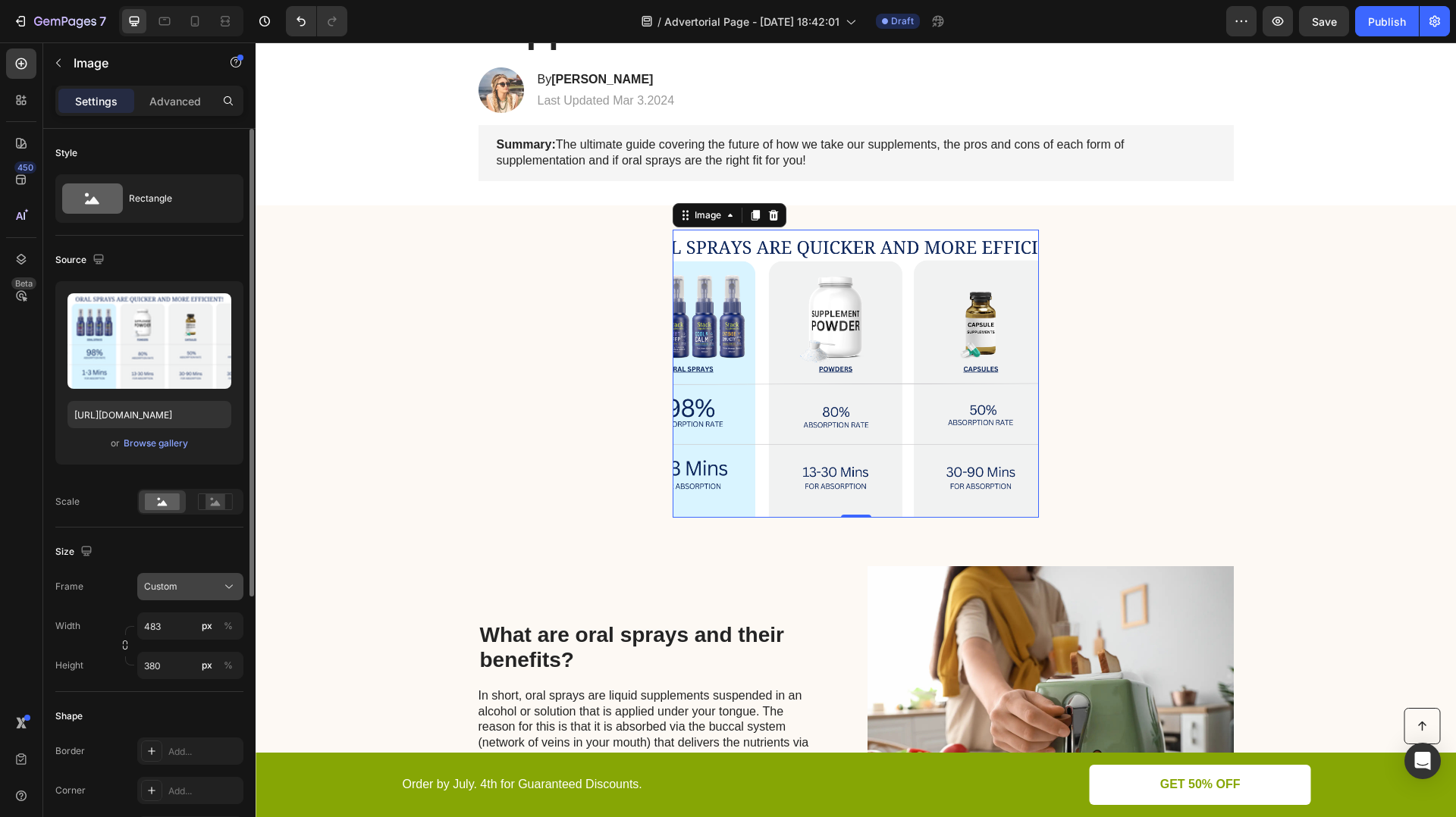
click at [215, 585] on div "Custom" at bounding box center [181, 586] width 74 height 14
click at [175, 714] on span "Original" at bounding box center [160, 709] width 33 height 14
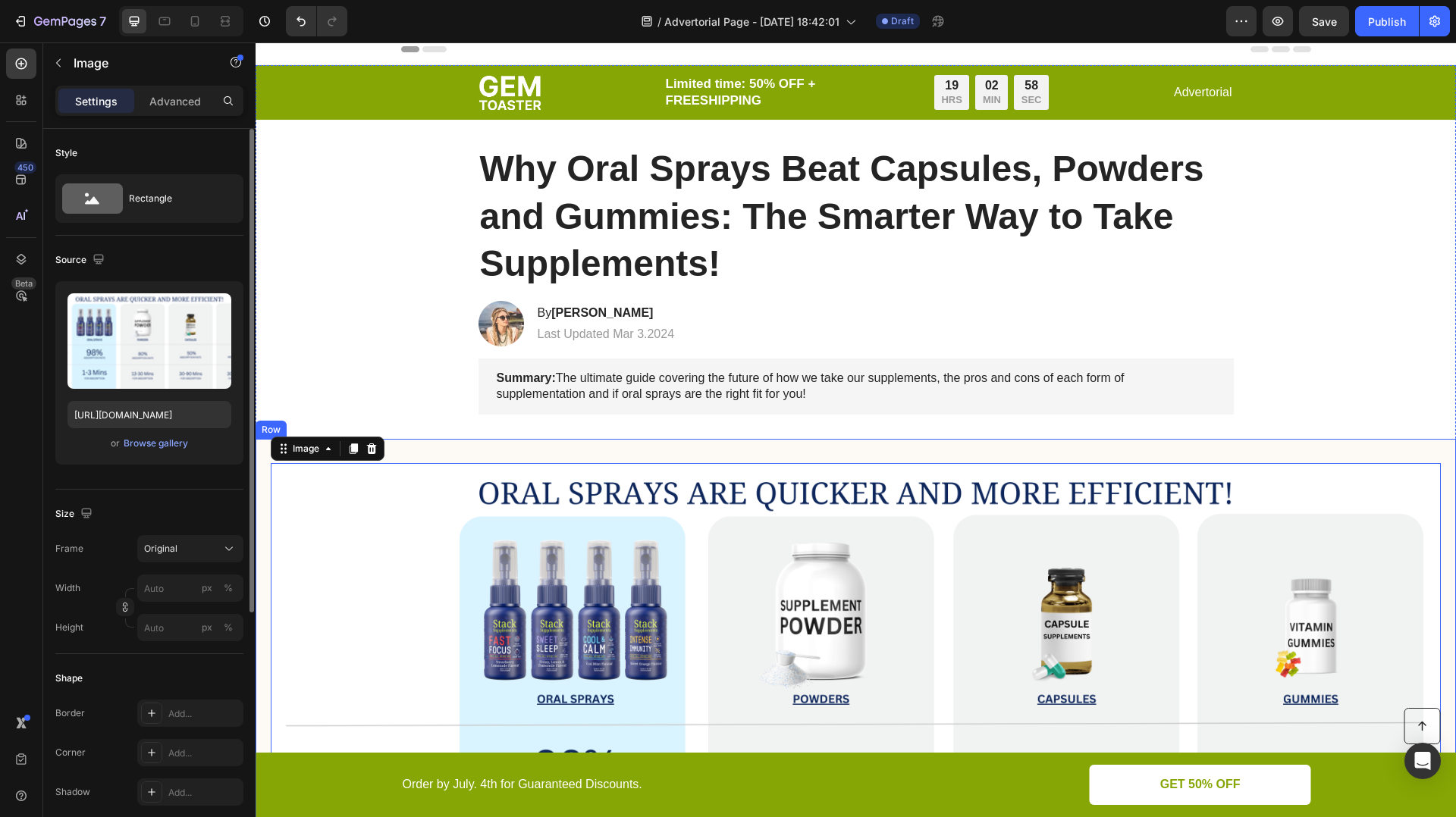
scroll to position [0, 0]
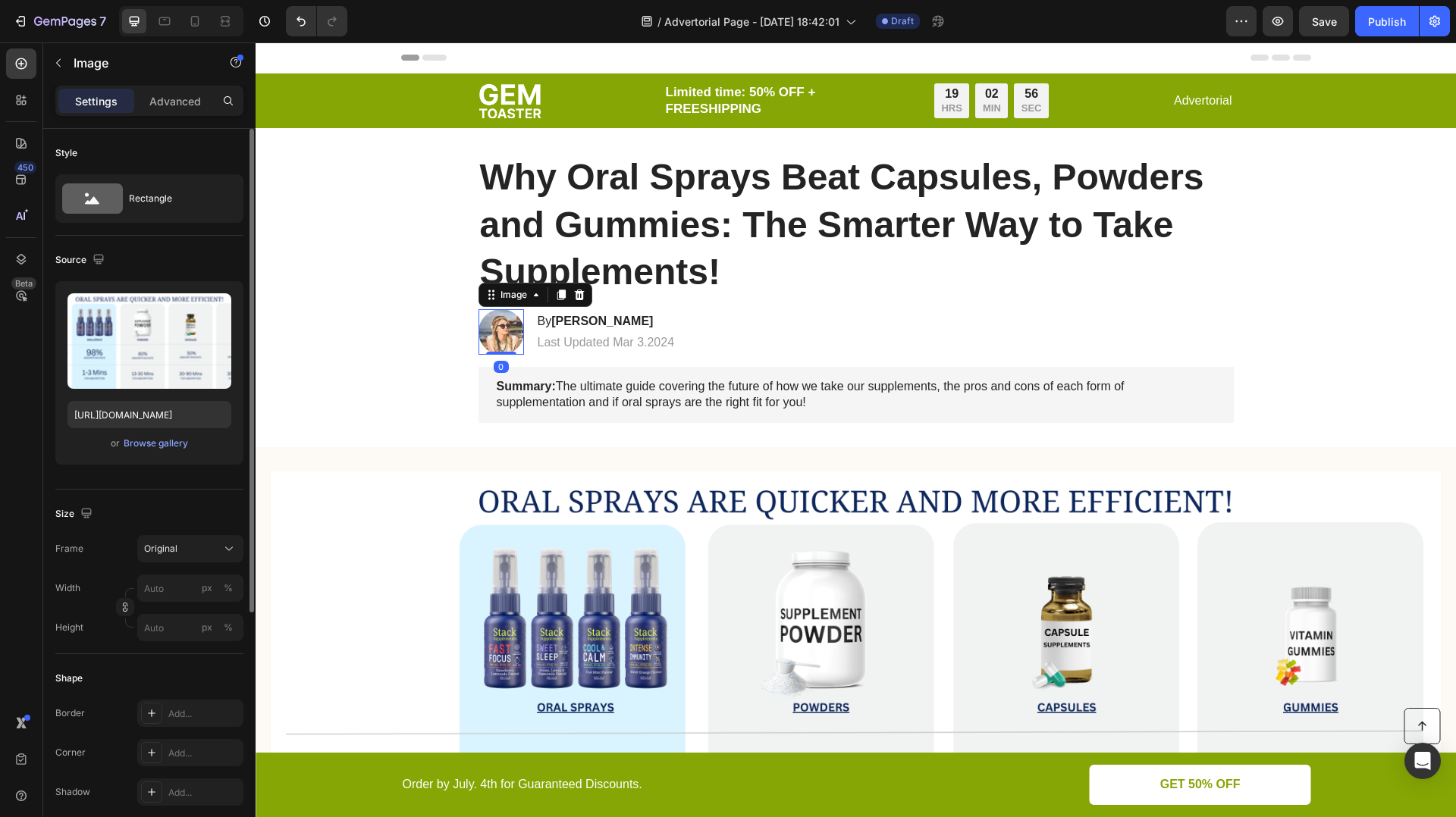
click at [510, 326] on img at bounding box center [501, 332] width 45 height 45
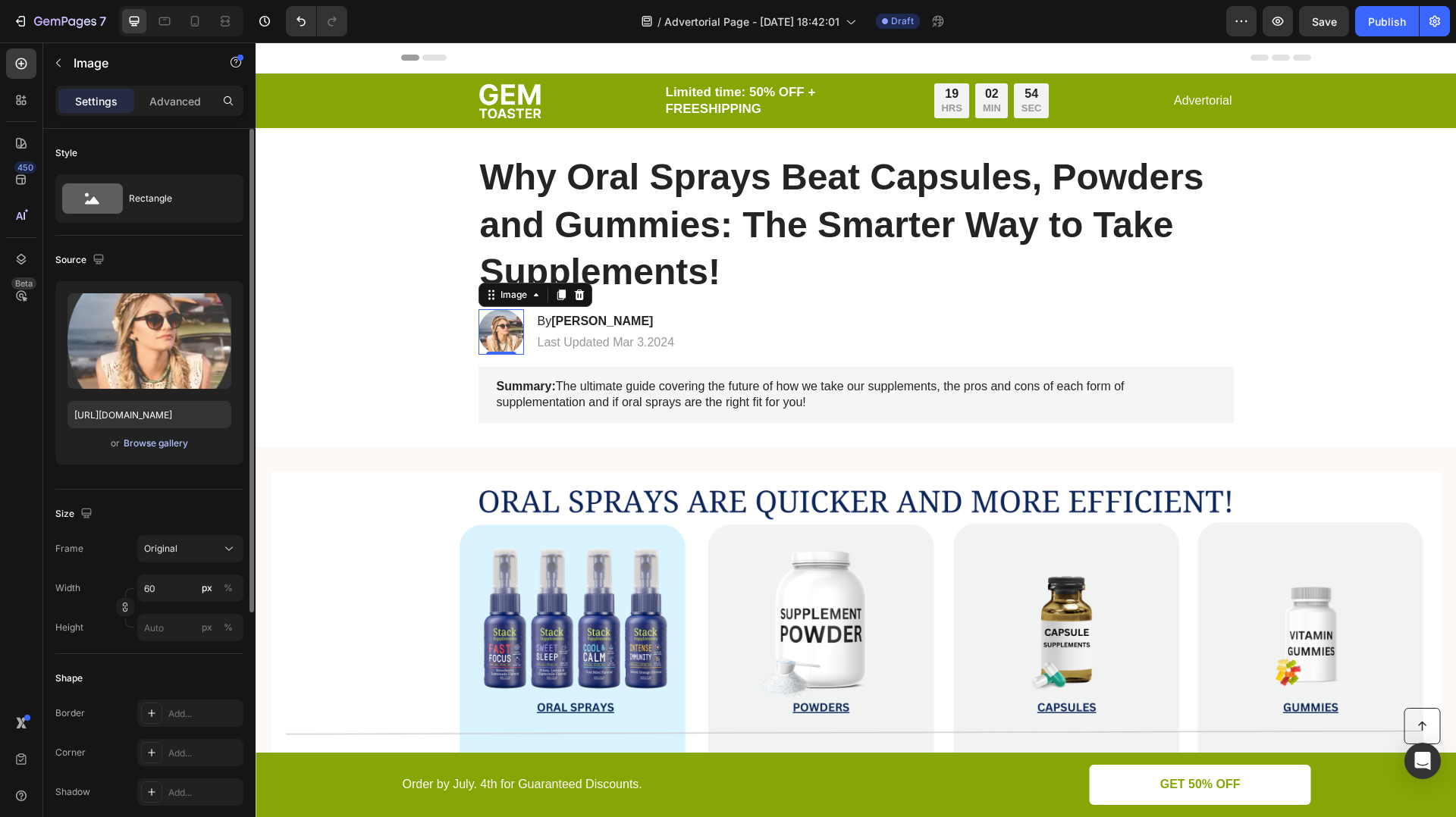
click at [176, 443] on div "Browse gallery" at bounding box center [156, 444] width 64 height 14
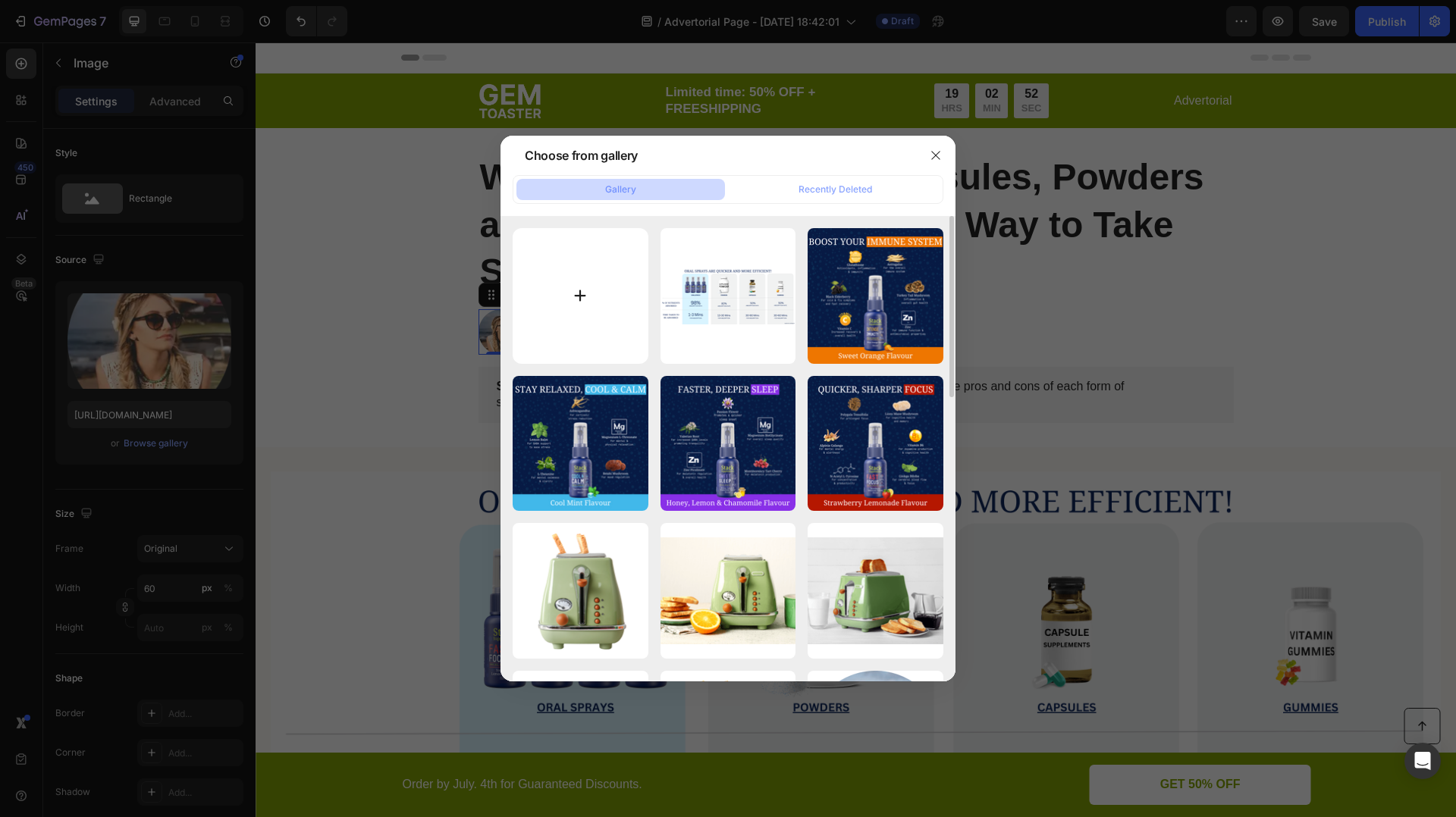
click at [578, 273] on input "file" at bounding box center [581, 296] width 136 height 136
type input "C:\fakepath\vert Logo w text and emblem.png"
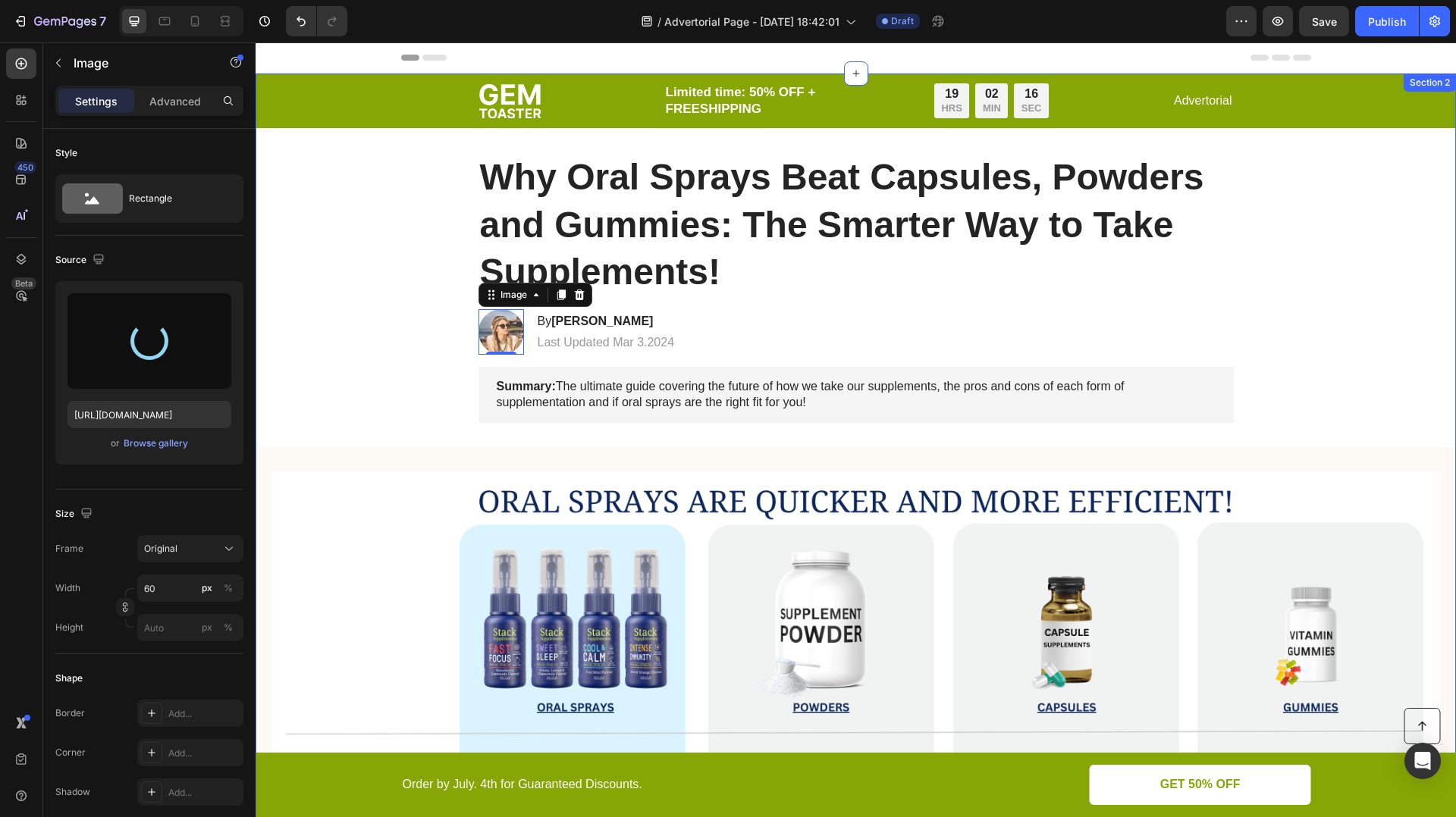
type input "[URL][DOMAIN_NAME]"
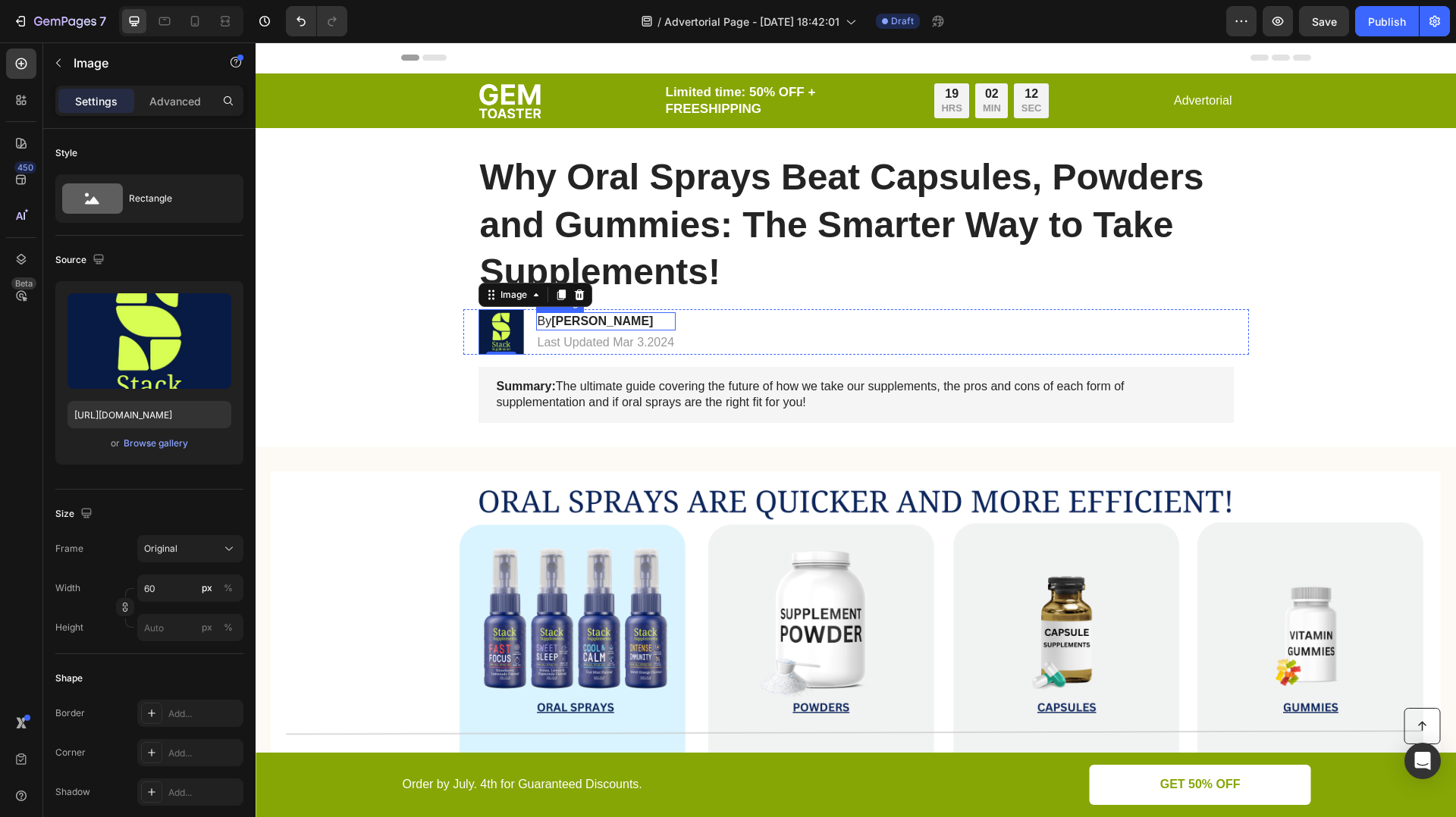
click at [583, 323] on strong "[PERSON_NAME]" at bounding box center [602, 320] width 102 height 13
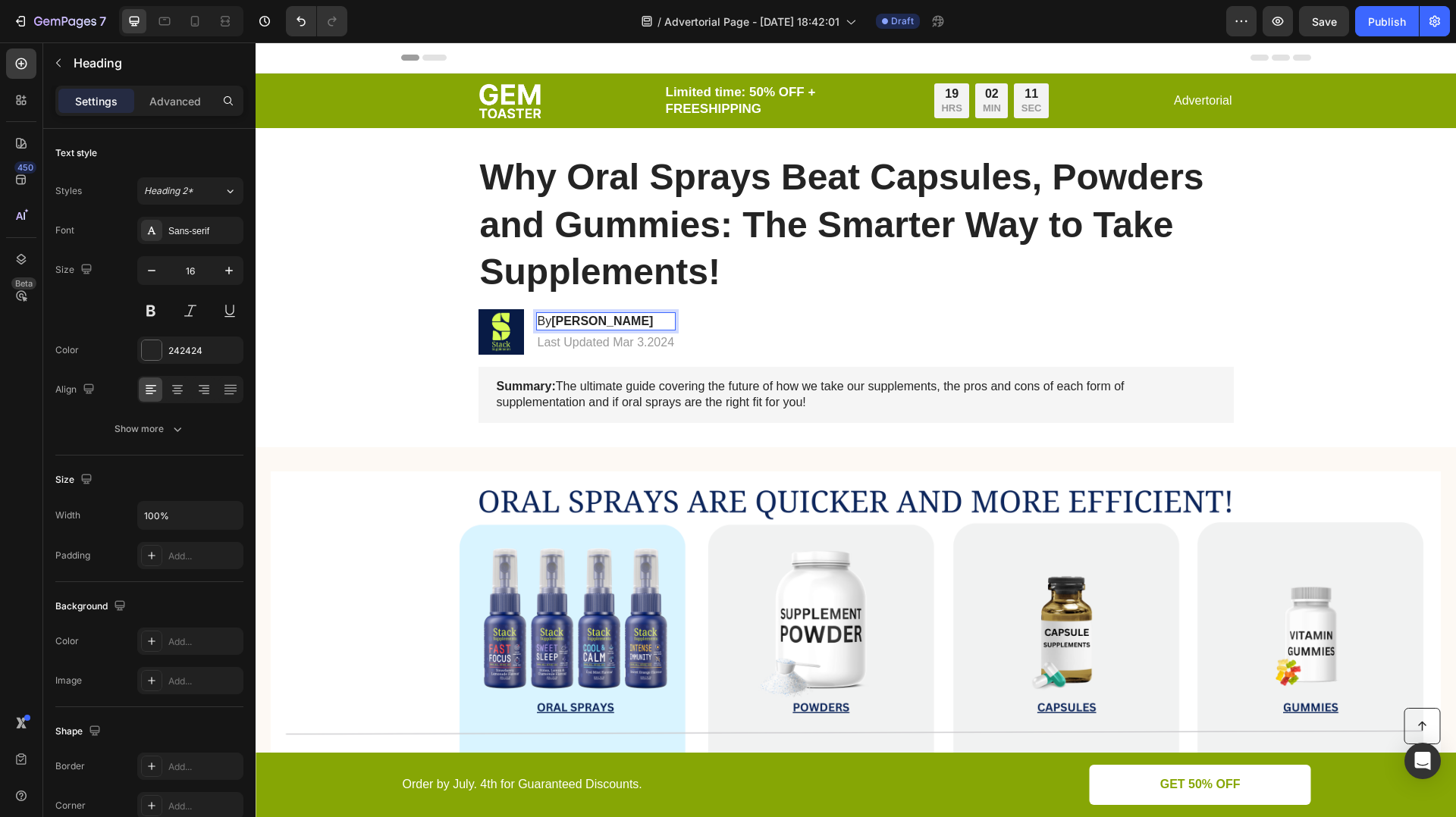
click at [614, 318] on strong "[PERSON_NAME]" at bounding box center [602, 320] width 102 height 13
drag, startPoint x: 614, startPoint y: 318, endPoint x: 557, endPoint y: 320, distance: 57.0
click at [557, 320] on strong "[PERSON_NAME]" at bounding box center [602, 320] width 102 height 13
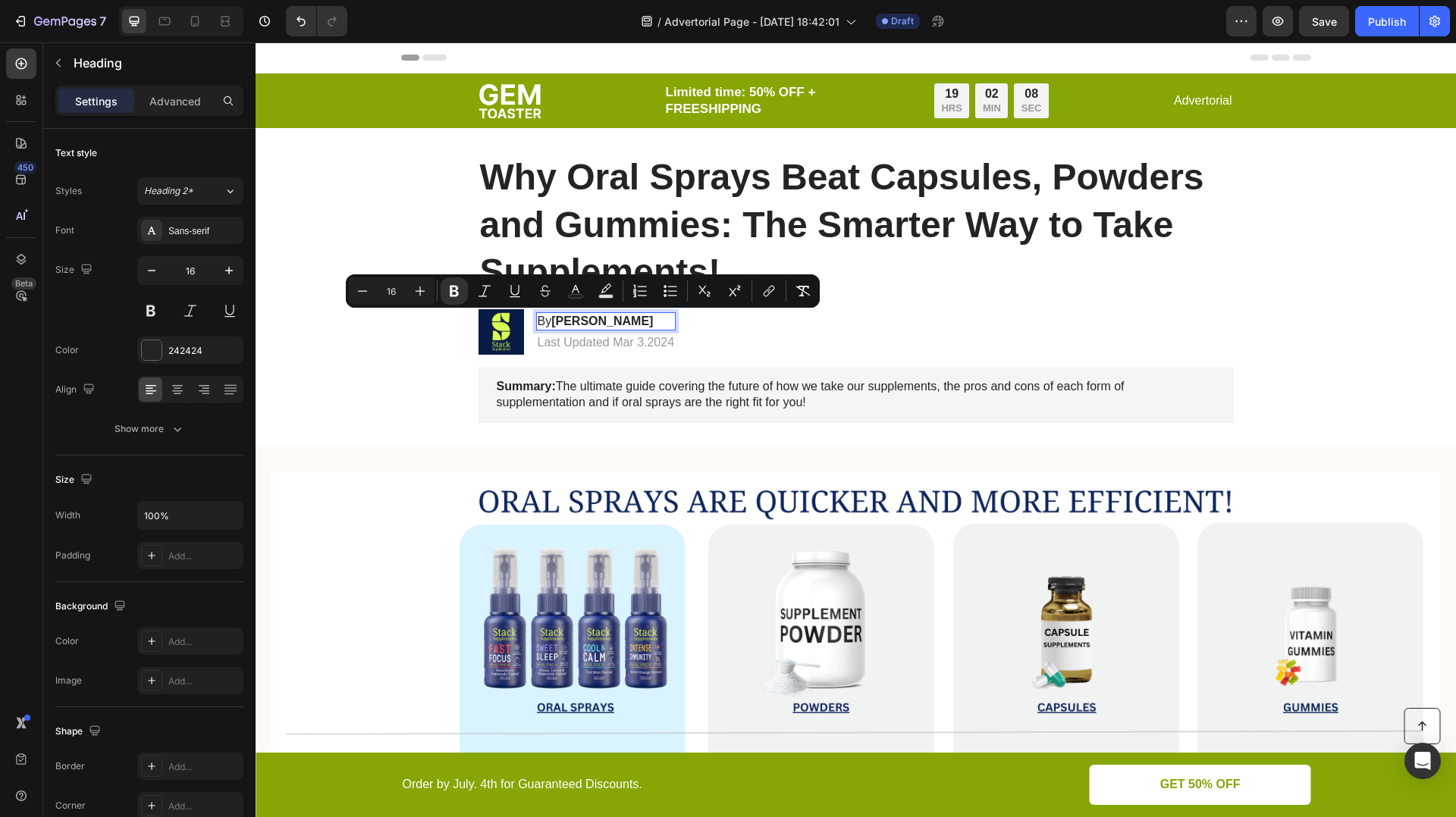
click at [626, 320] on p "By [PERSON_NAME]" at bounding box center [606, 321] width 138 height 16
drag, startPoint x: 625, startPoint y: 320, endPoint x: 556, endPoint y: 322, distance: 69.0
click at [556, 322] on p "By [PERSON_NAME]" at bounding box center [606, 321] width 138 height 16
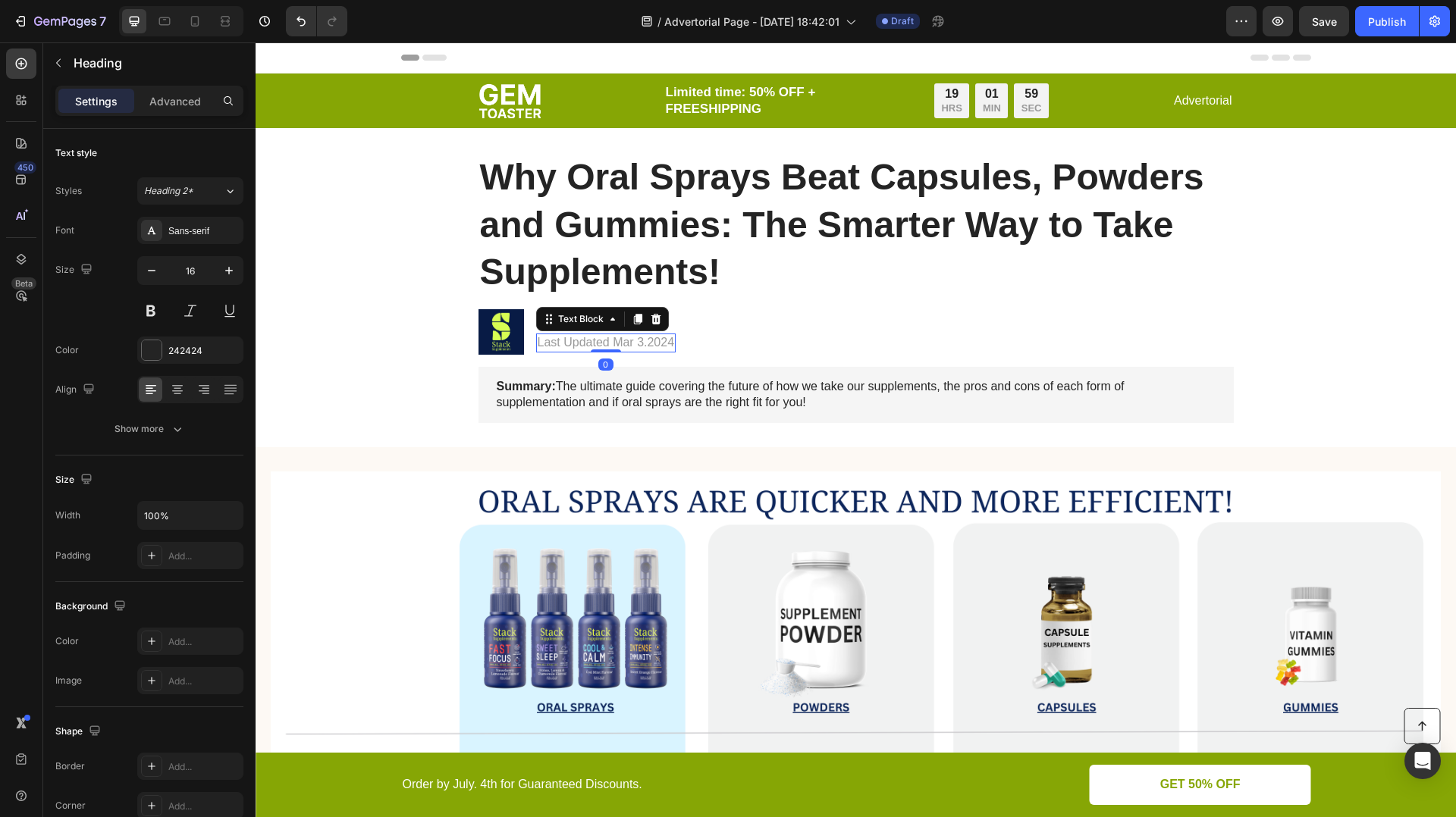
click at [592, 343] on p "Last Updated Mar 3.2024" at bounding box center [606, 343] width 138 height 16
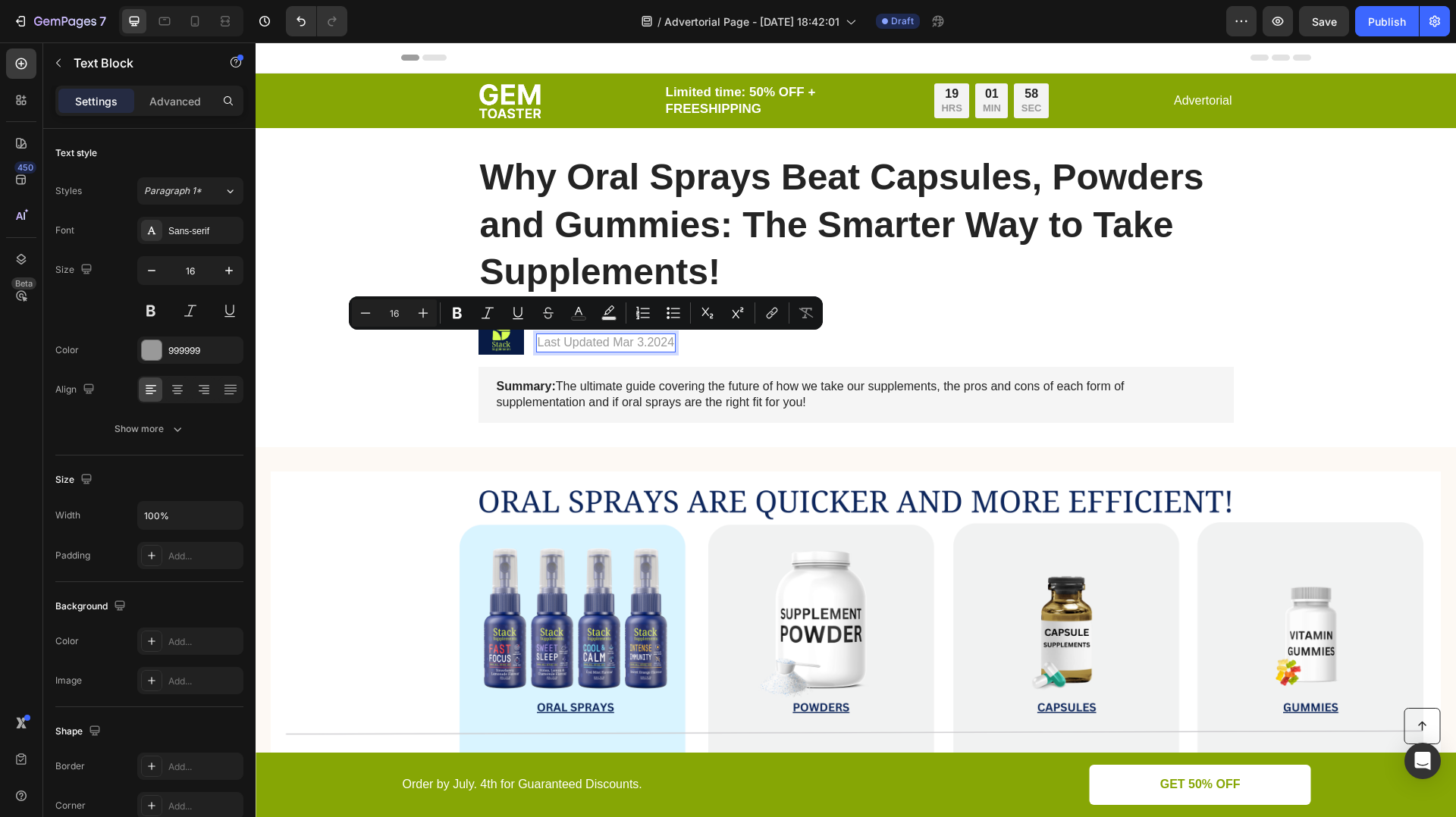
click at [628, 342] on p "Last Updated Mar 3.2024" at bounding box center [606, 343] width 138 height 16
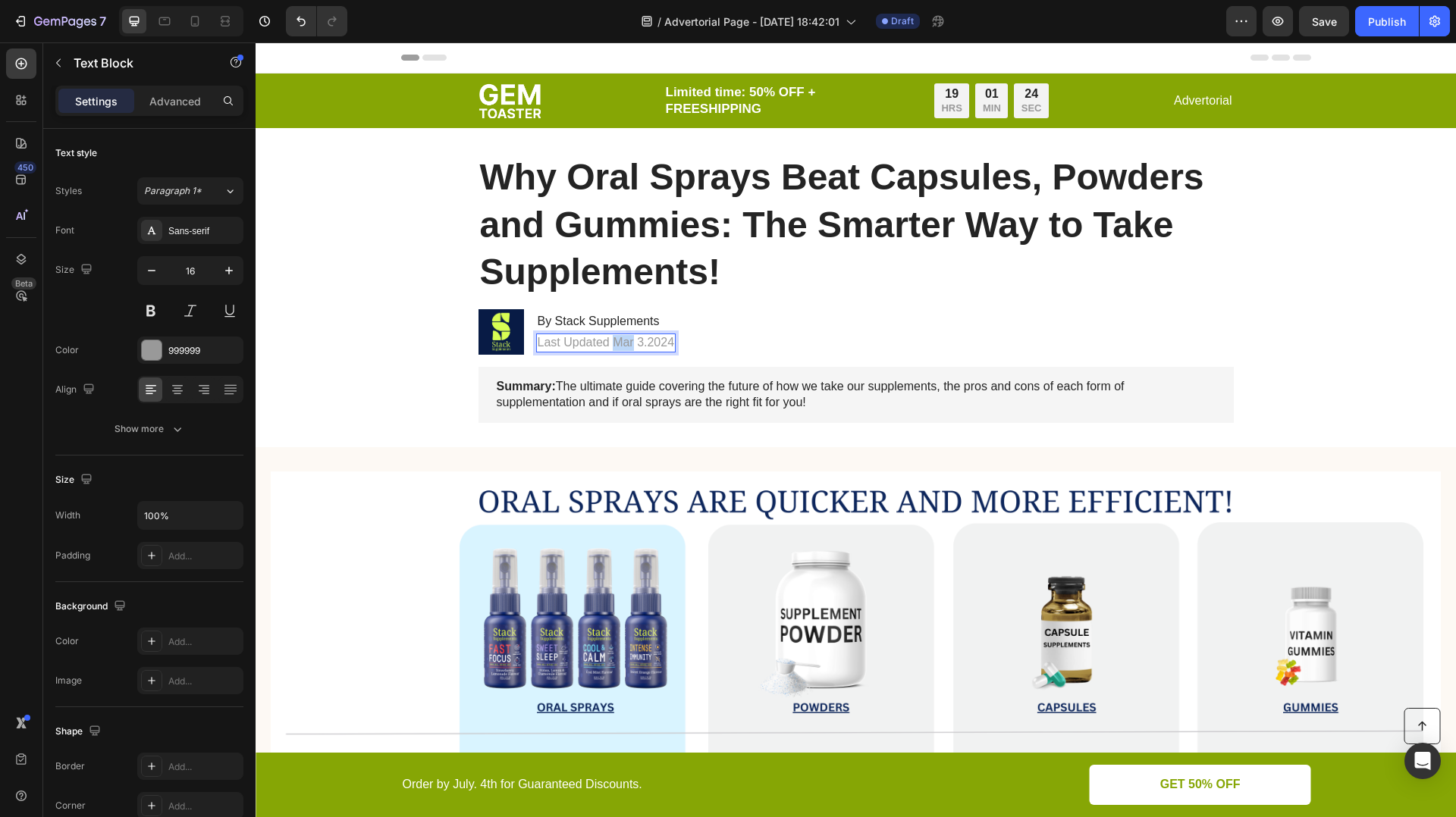
drag, startPoint x: 616, startPoint y: 341, endPoint x: 634, endPoint y: 339, distance: 18.1
click at [634, 339] on p "Last Updated Mar 3.2024" at bounding box center [606, 343] width 138 height 16
click at [640, 338] on p "Last Updated Aug 3.2024" at bounding box center [606, 343] width 138 height 16
click at [677, 338] on p "Last Updated Aug 31.2024" at bounding box center [610, 343] width 144 height 16
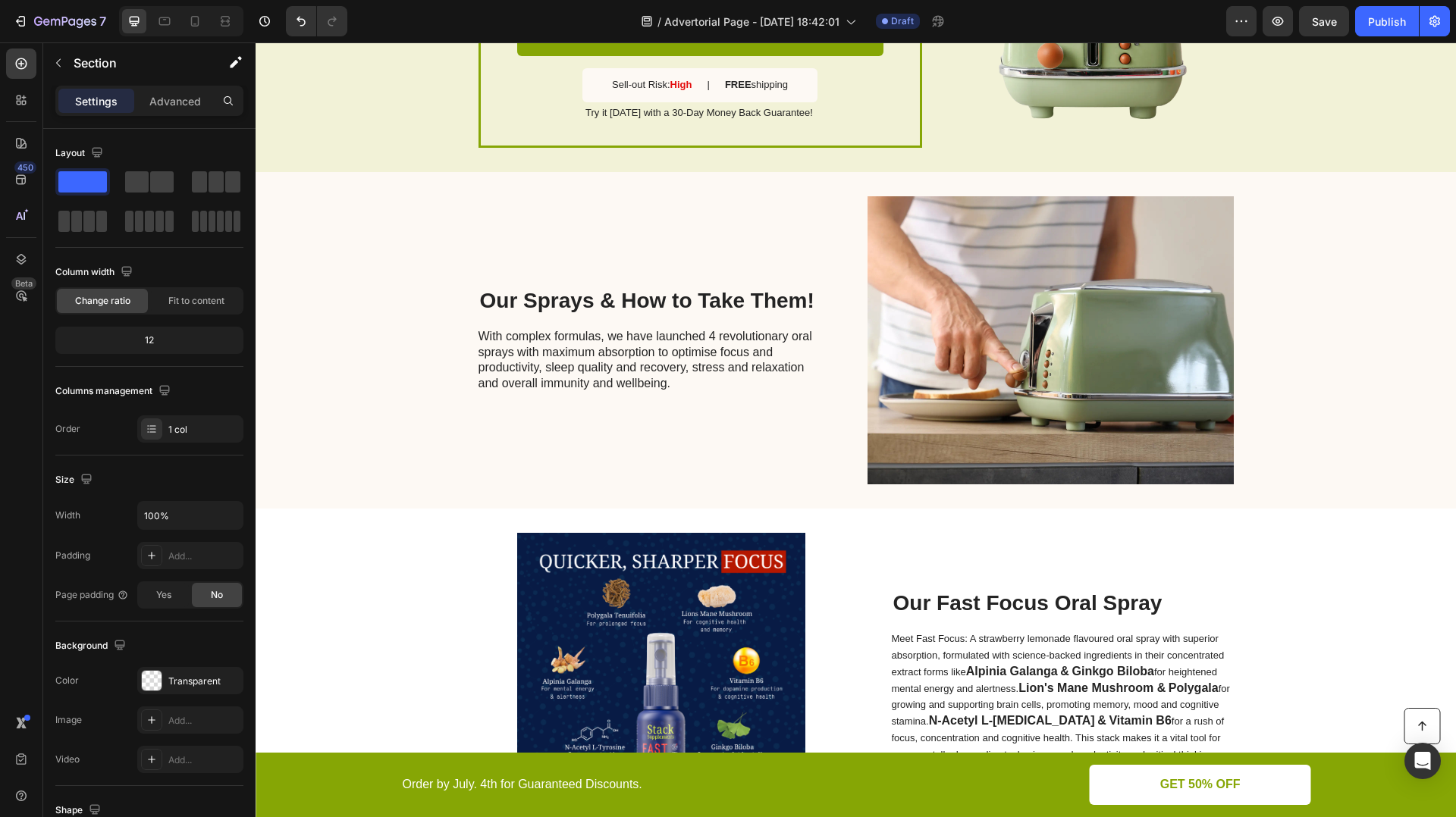
scroll to position [3180, 0]
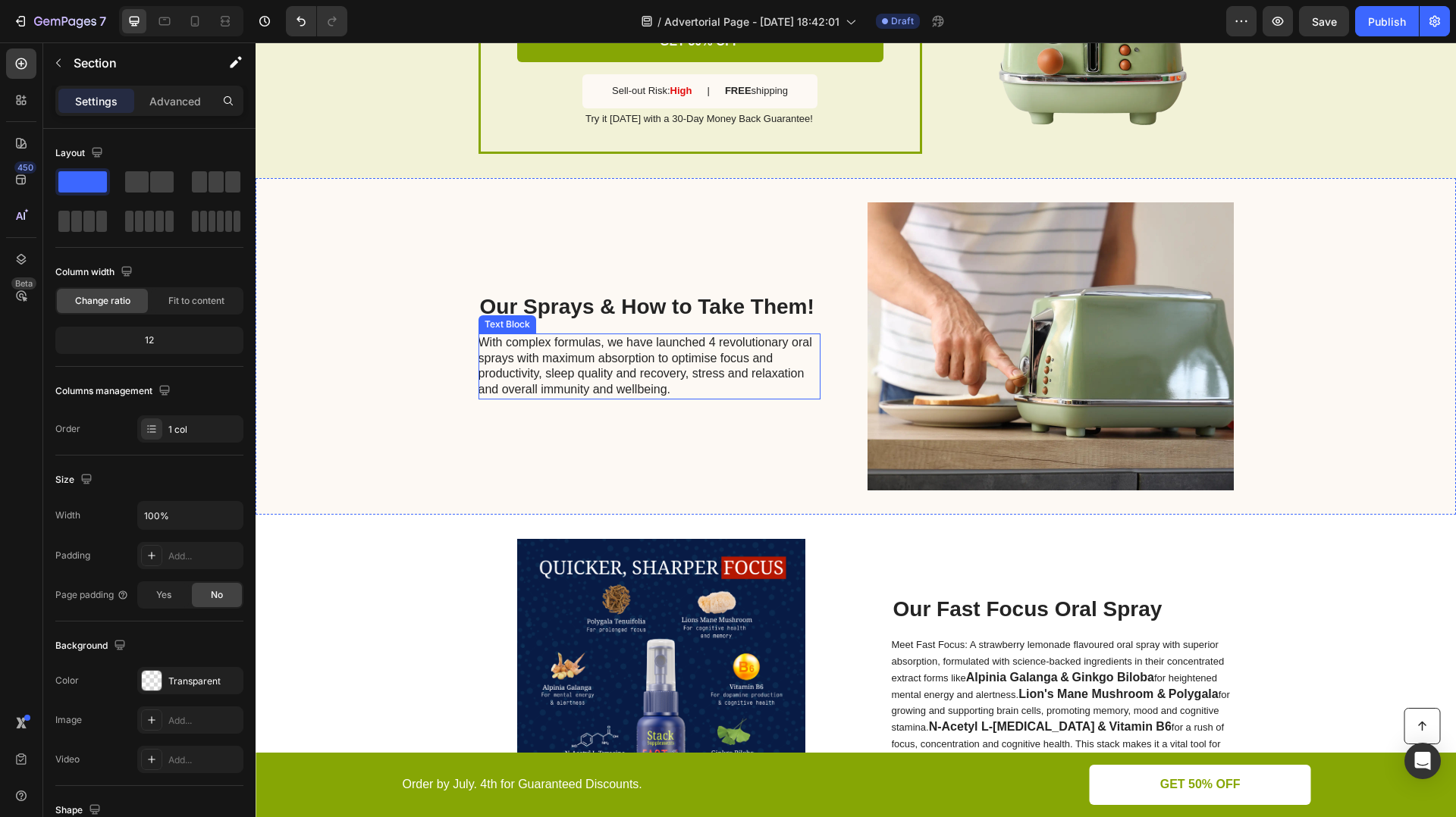
click at [714, 397] on p "With complex formulas, we have launched 4 revolutionary oral sprays with maximu…" at bounding box center [649, 367] width 340 height 63
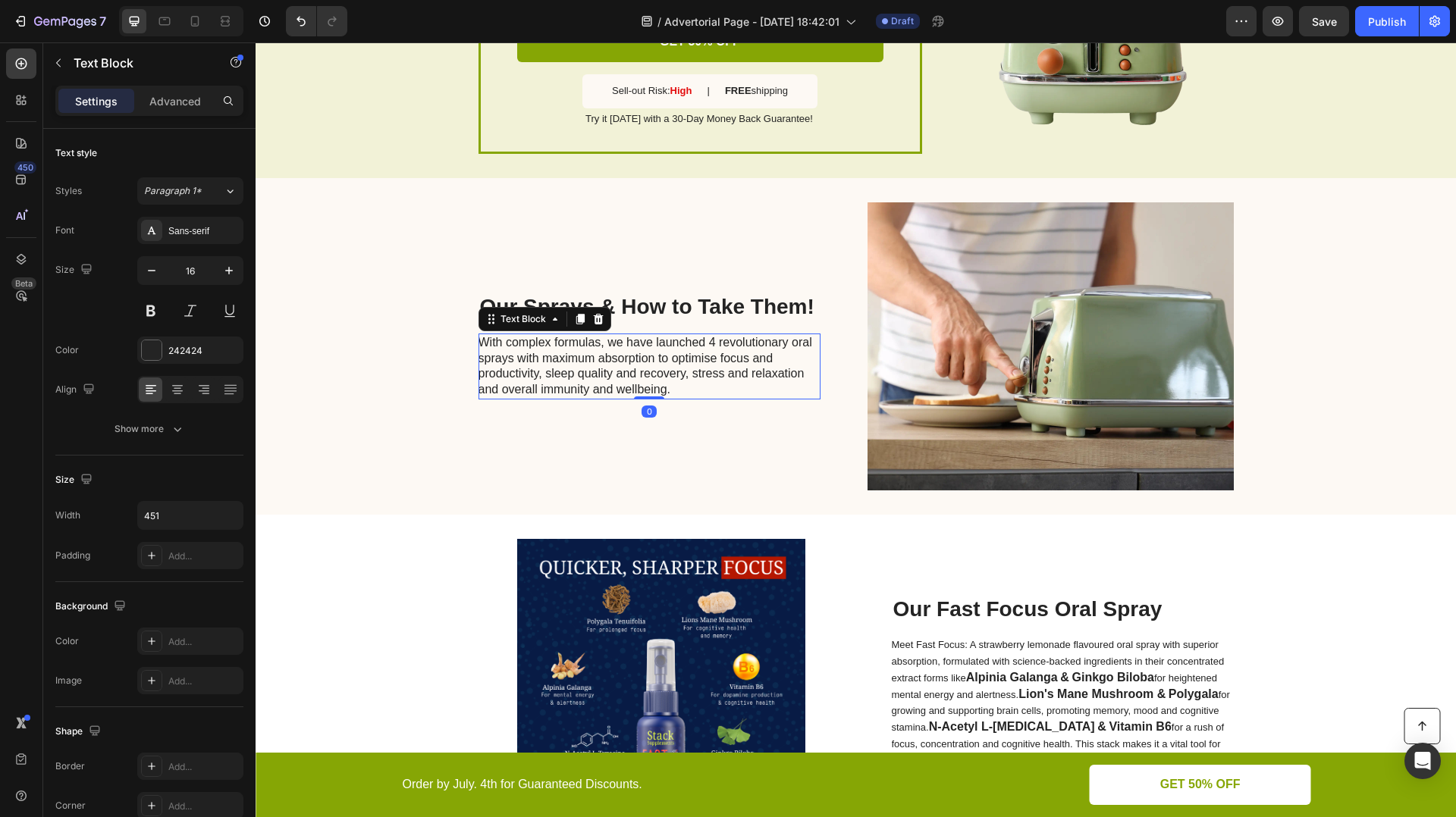
click at [706, 398] on p "With complex formulas, we have launched 4 revolutionary oral sprays with maximu…" at bounding box center [649, 367] width 340 height 63
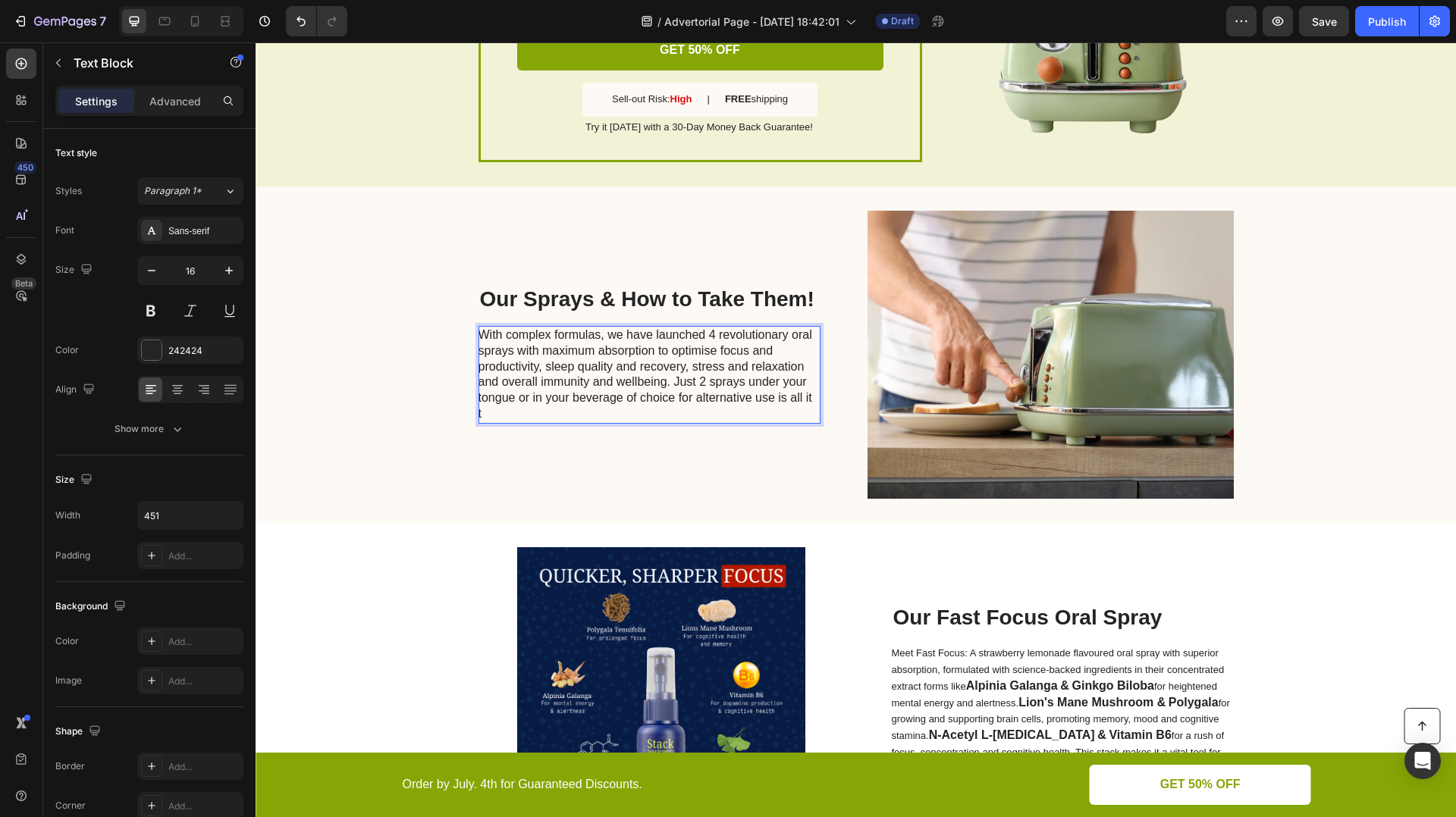
scroll to position [3165, 0]
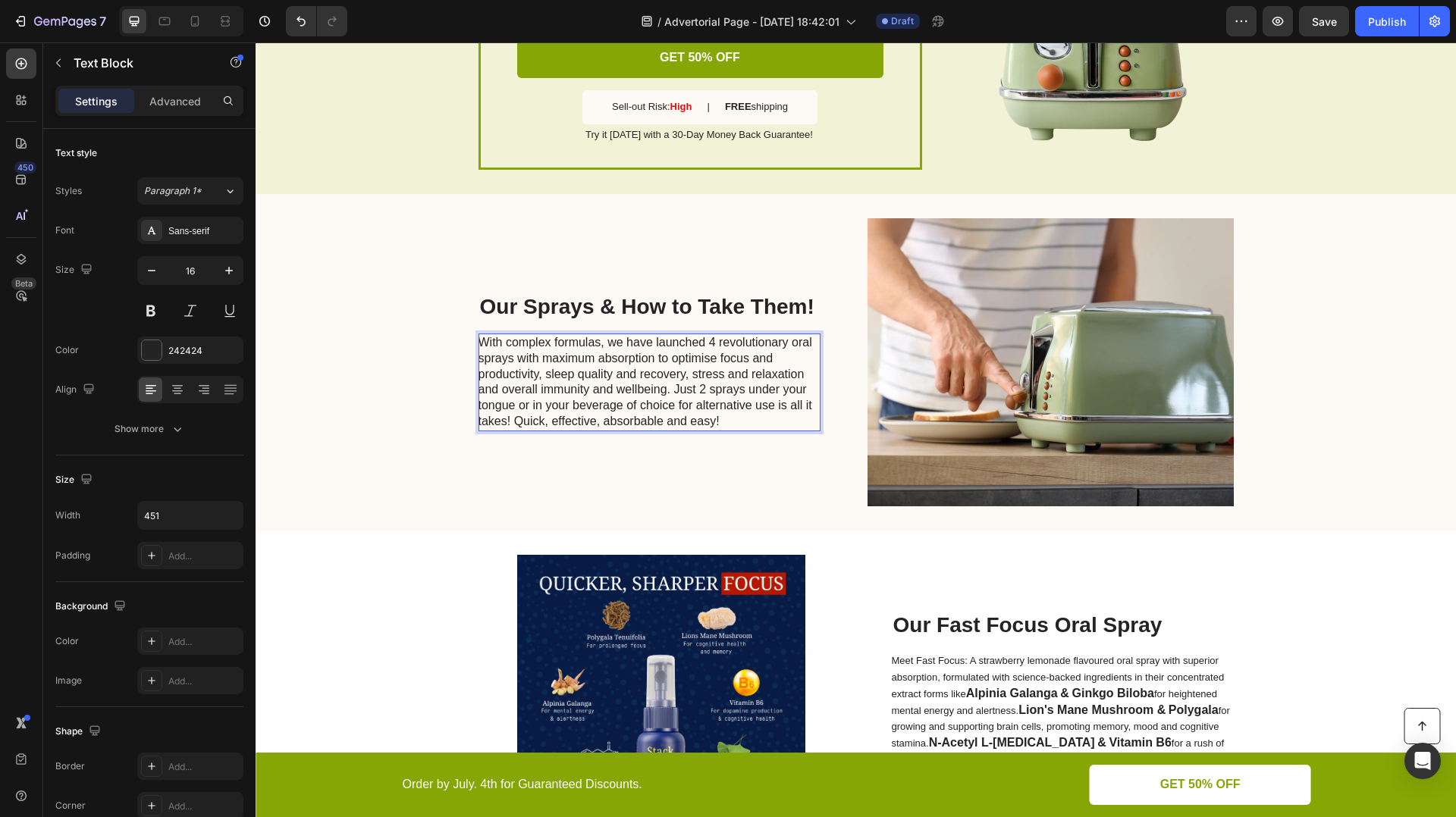
click at [514, 430] on p "With complex formulas, we have launched 4 revolutionary oral sprays with maximu…" at bounding box center [649, 382] width 340 height 95
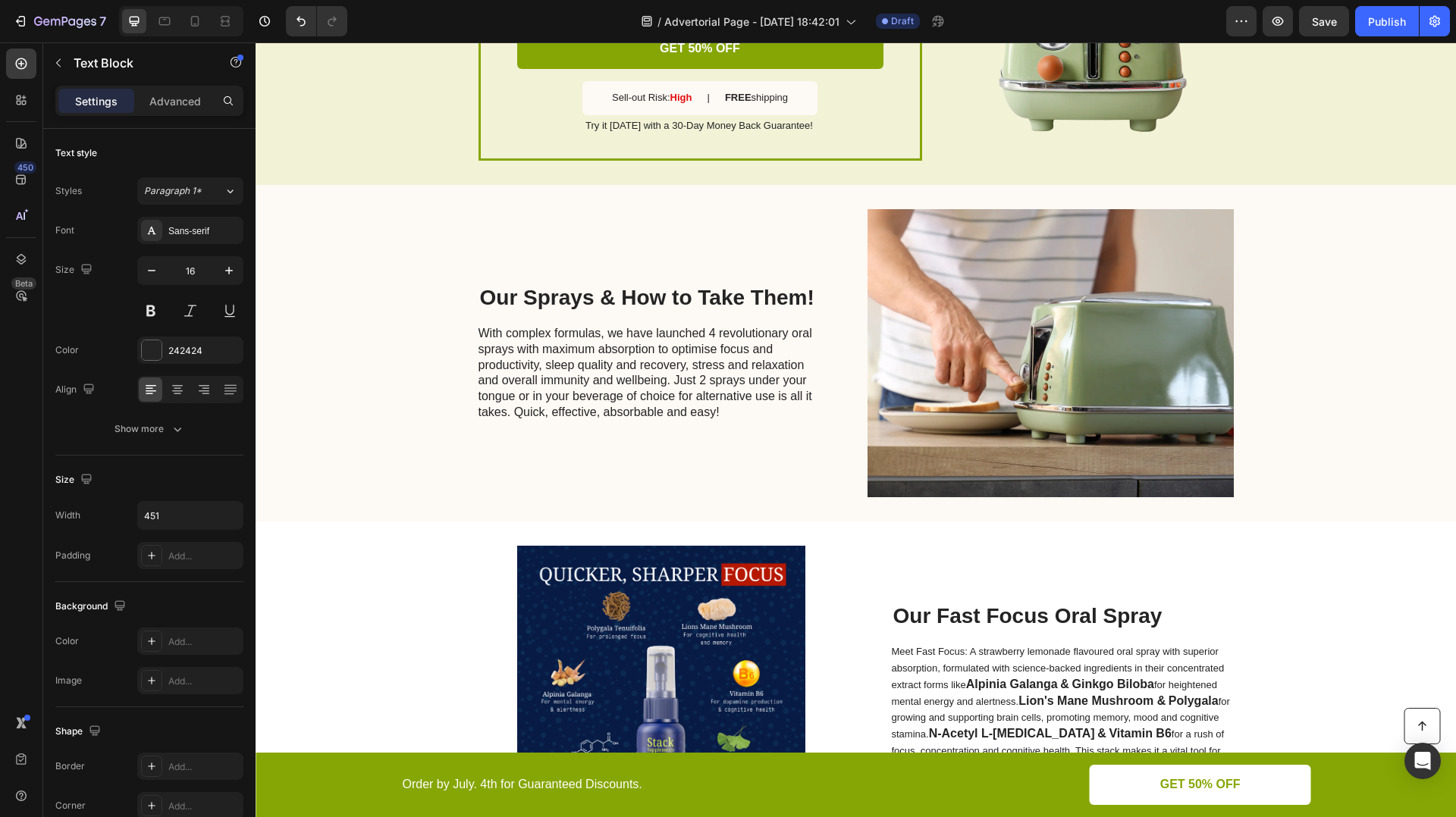
scroll to position [3187, 0]
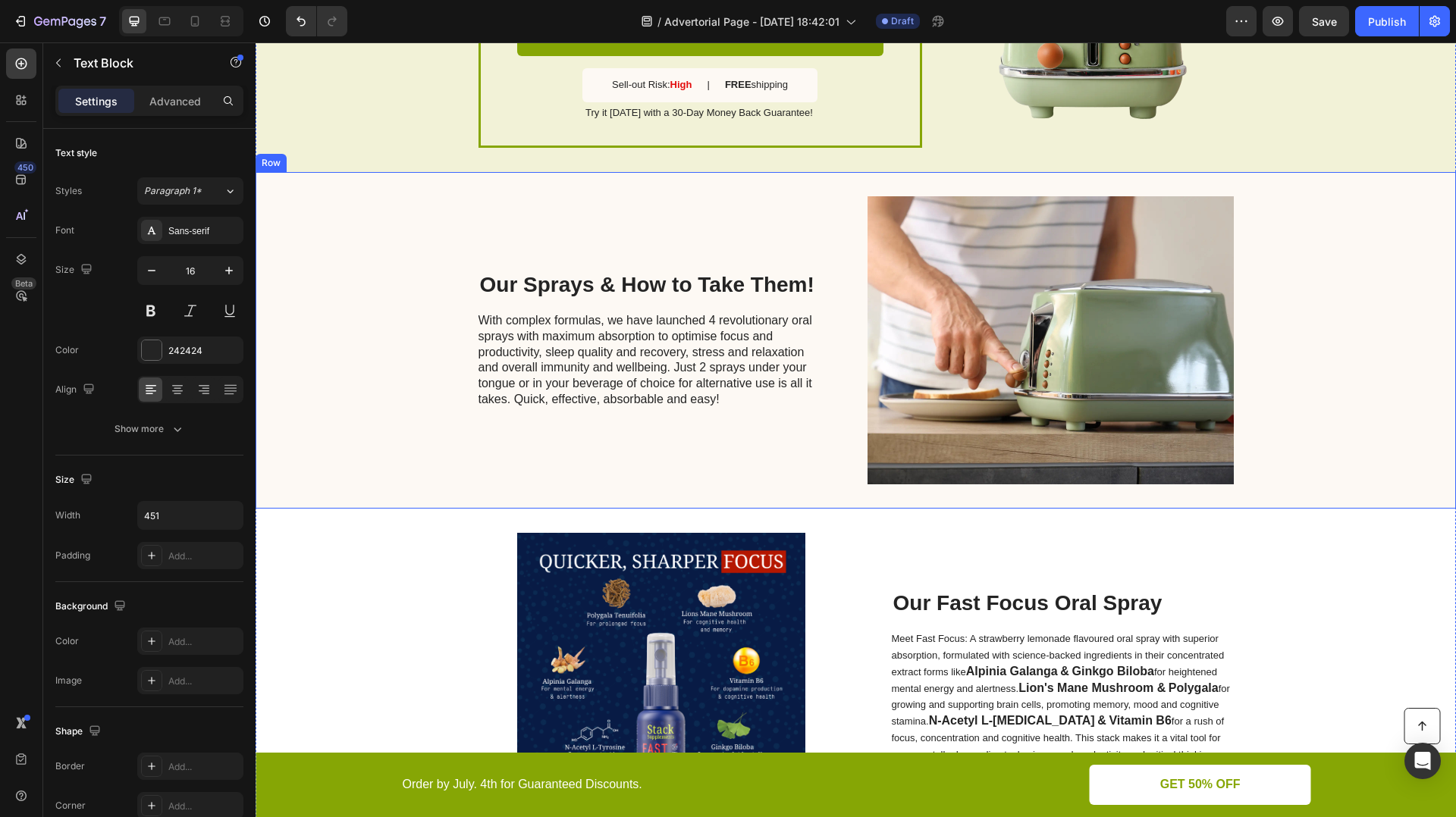
click at [965, 392] on img at bounding box center [1051, 340] width 366 height 288
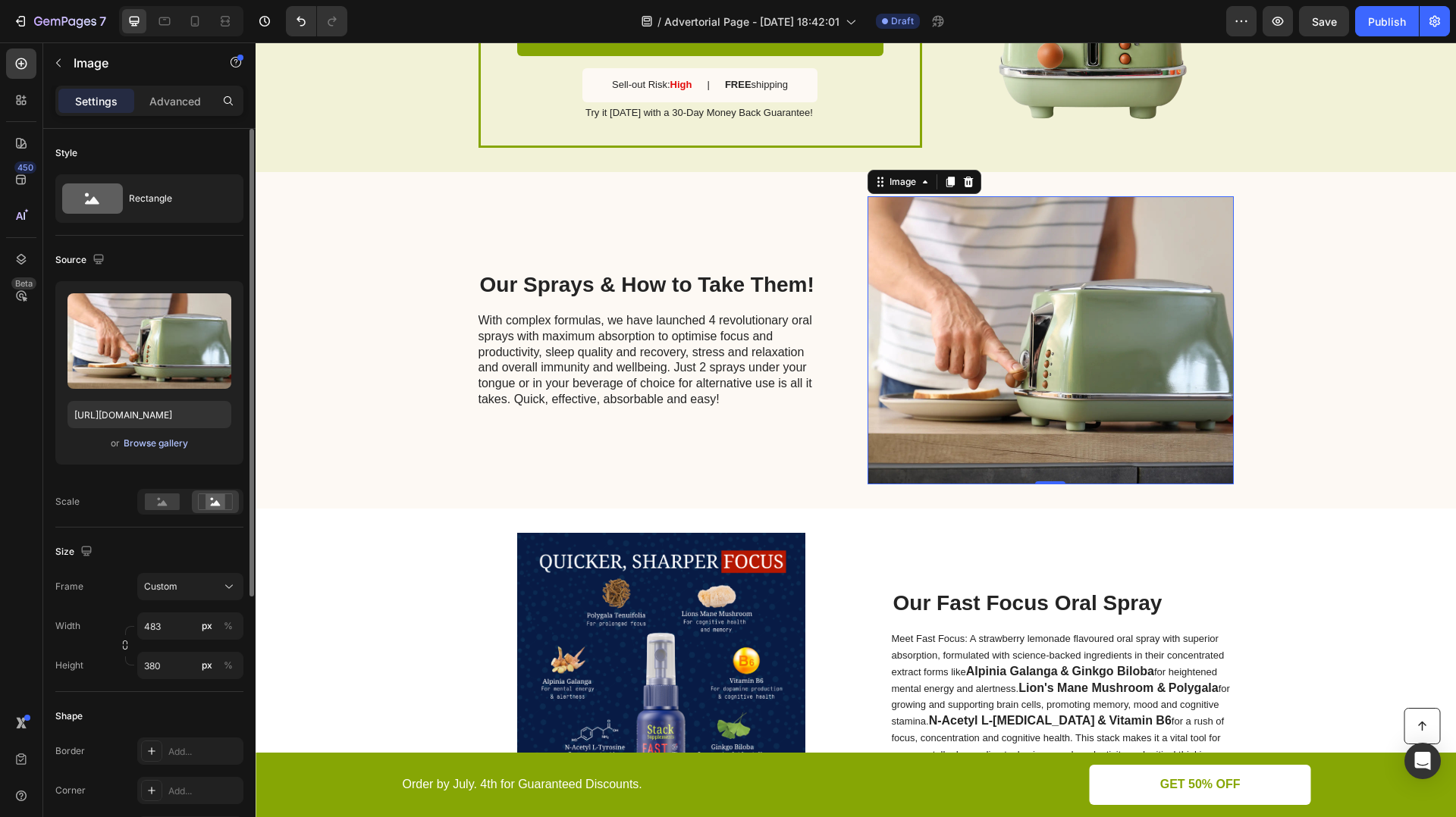
click at [153, 441] on div "Browse gallery" at bounding box center [156, 444] width 64 height 14
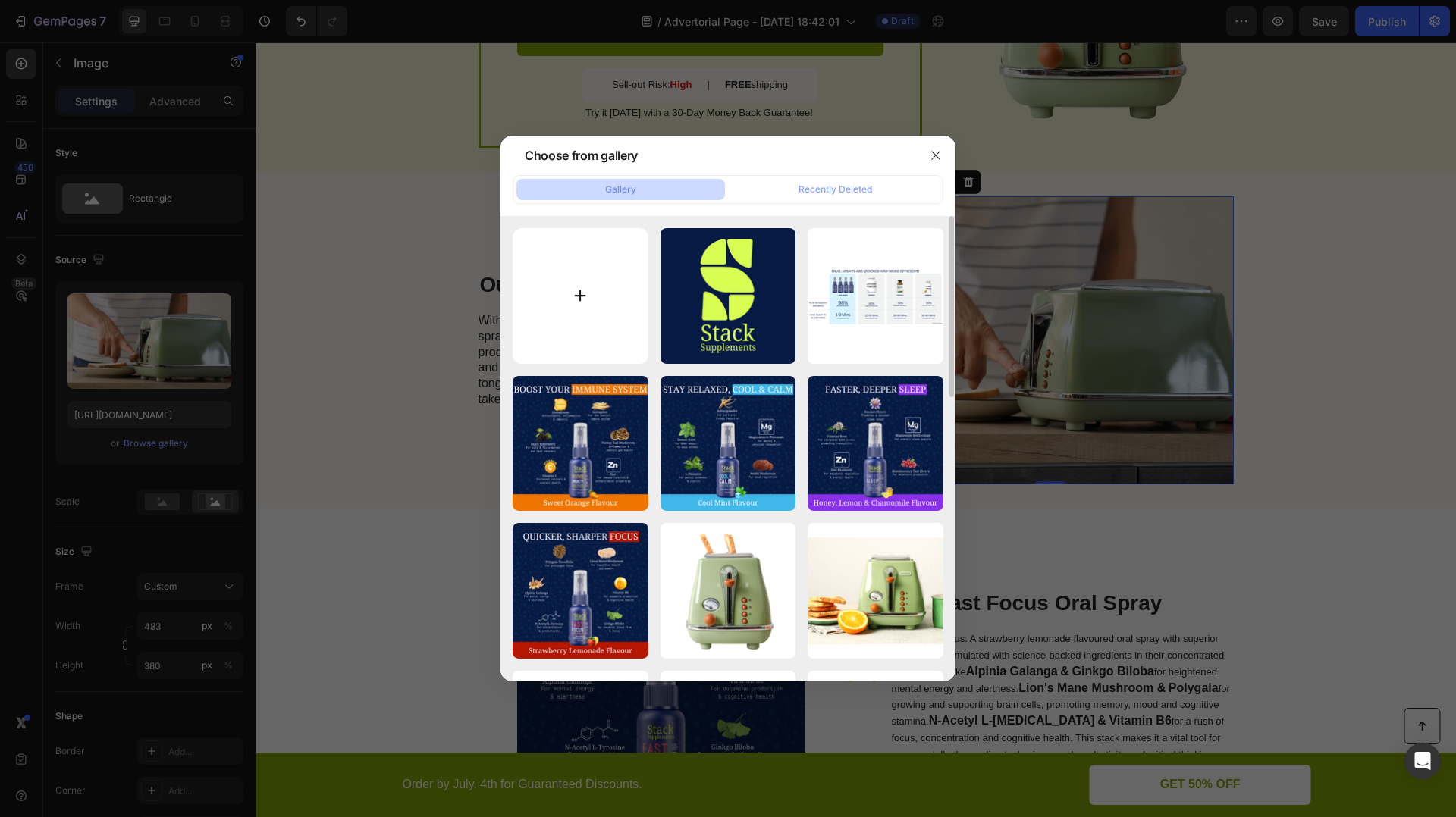
click at [602, 314] on input "file" at bounding box center [581, 296] width 136 height 136
type input "C:\fakepath\How to take SUT and SID CNV FND.gif"
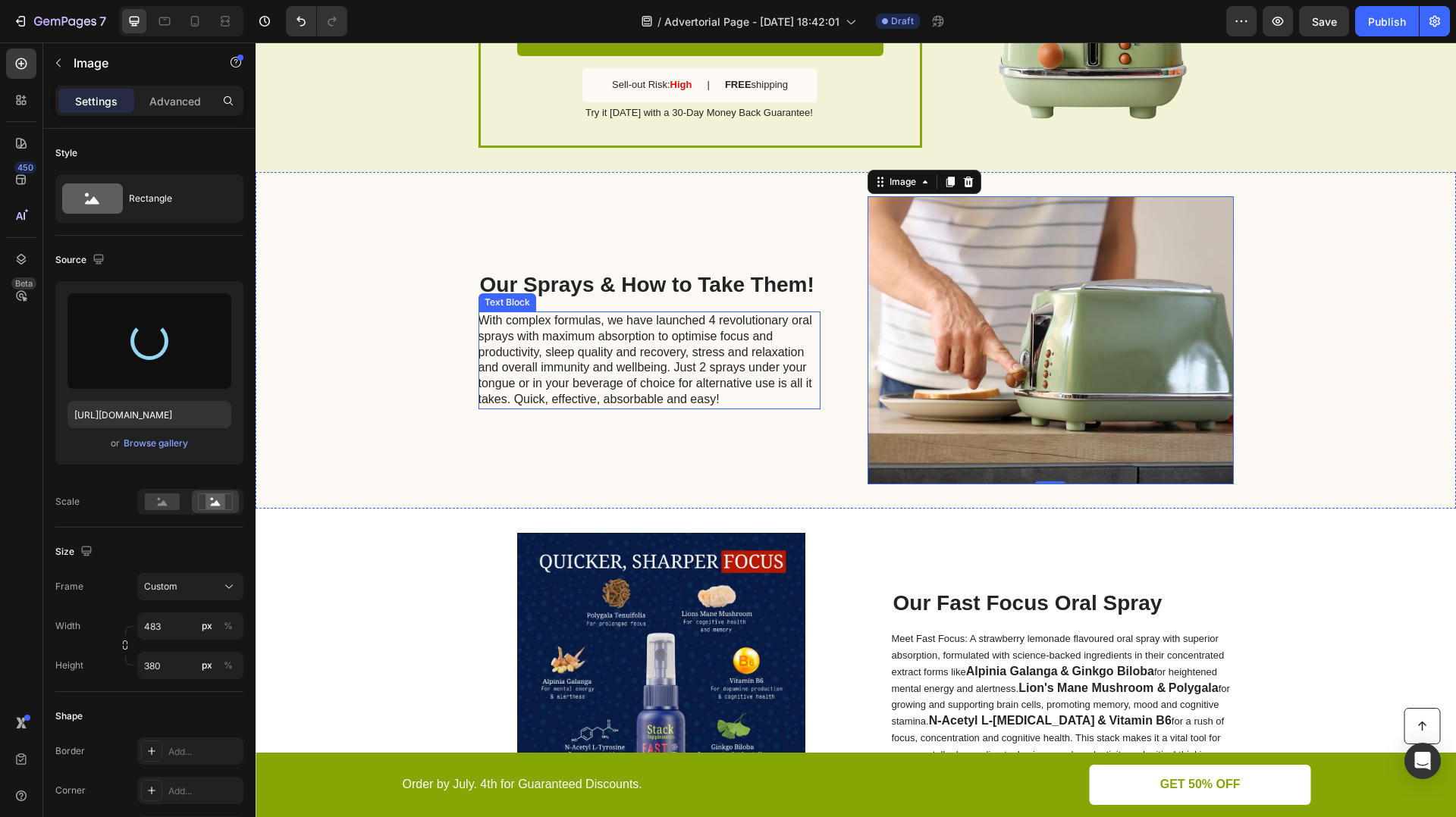
type input "[URL][DOMAIN_NAME]"
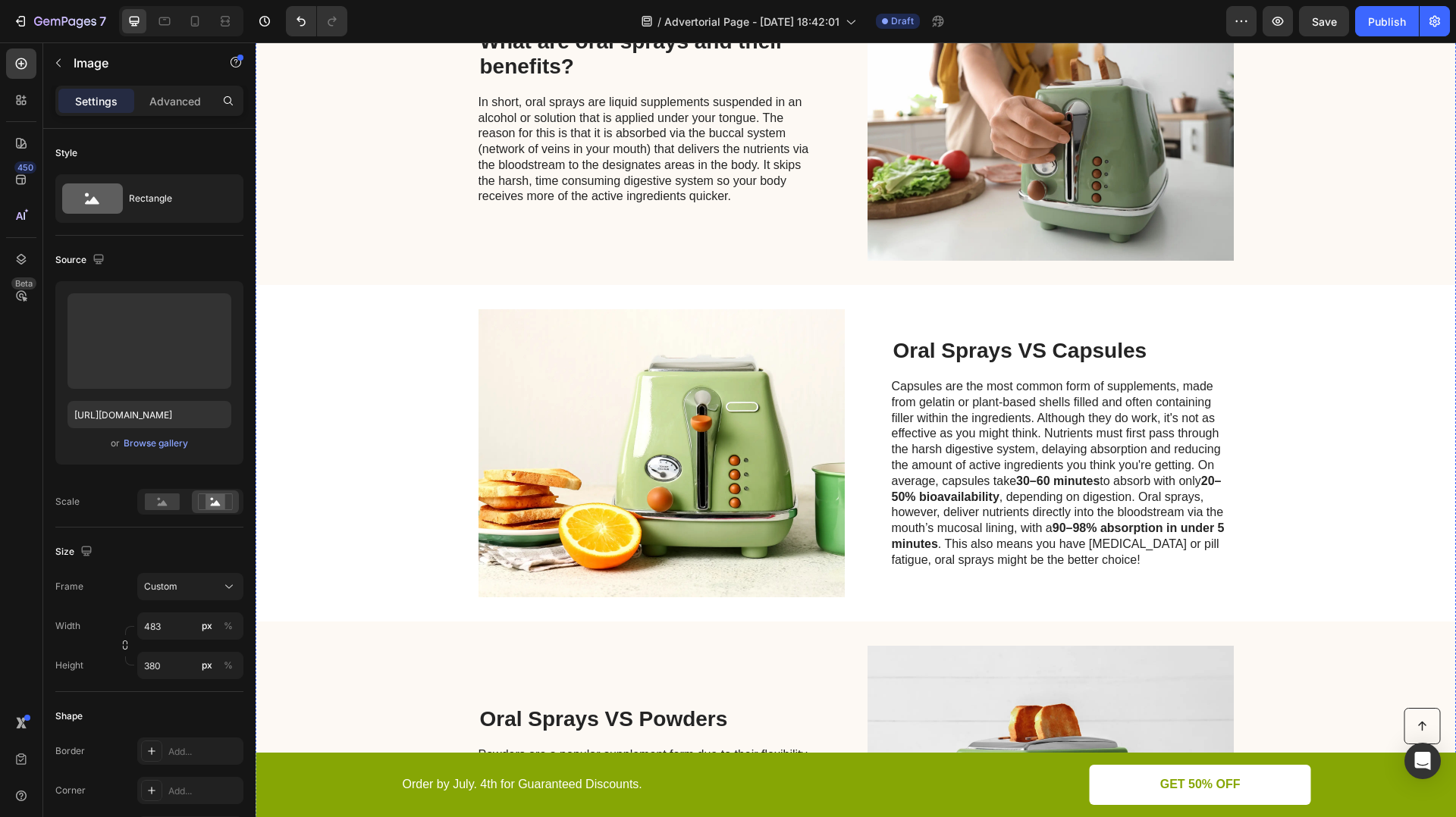
scroll to position [1189, 0]
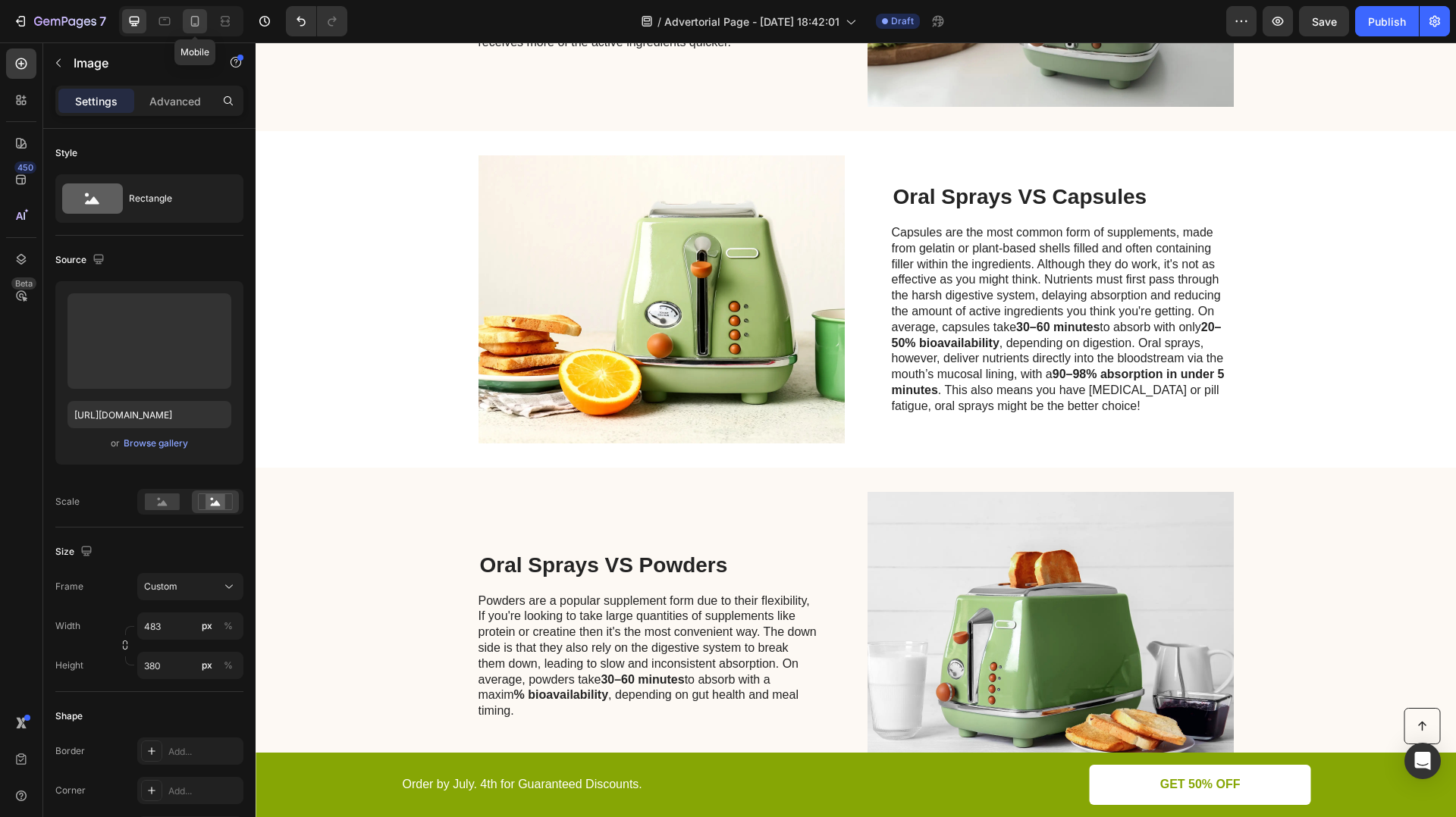
click at [197, 21] on icon at bounding box center [195, 21] width 15 height 15
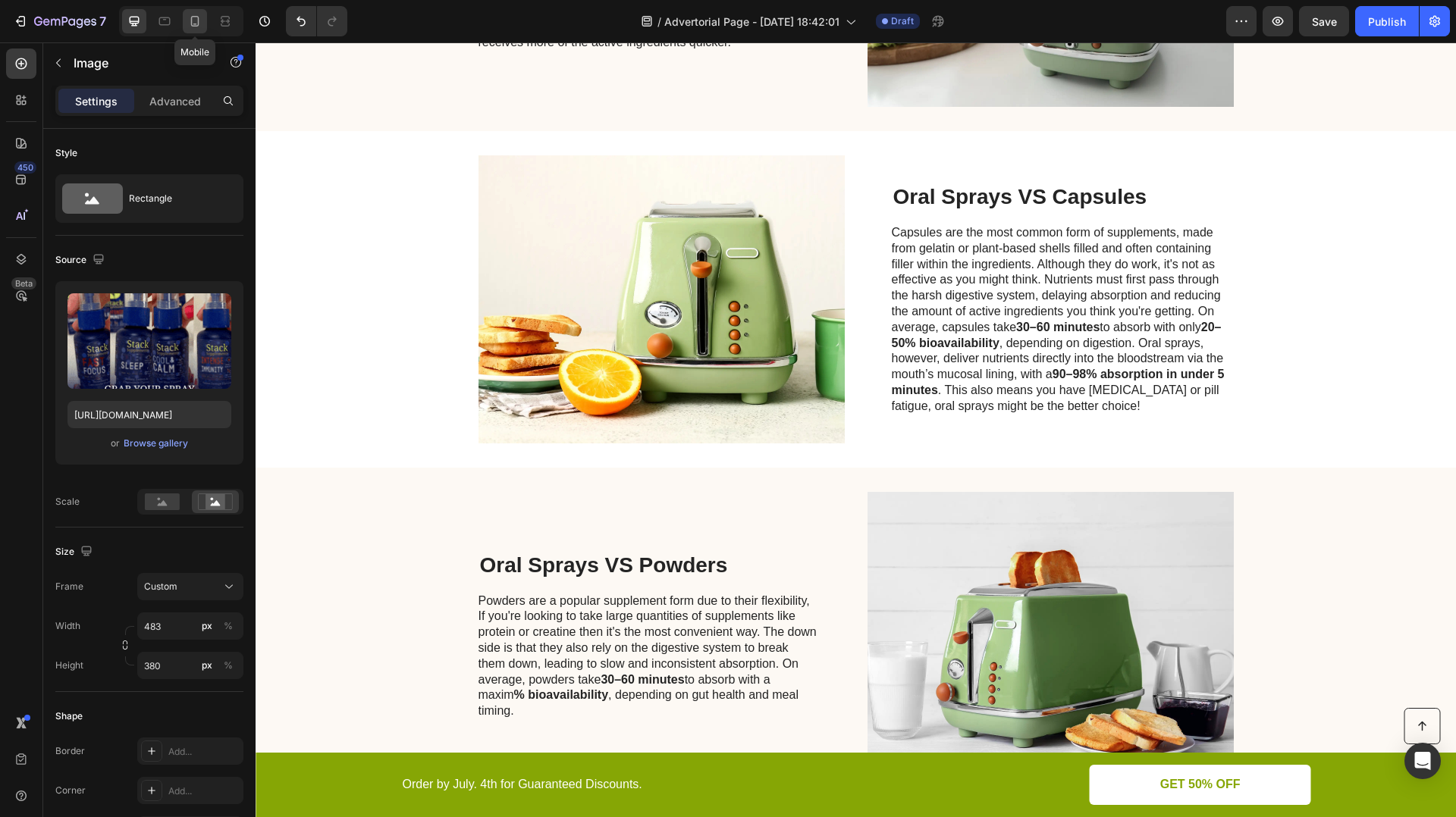
type input "335"
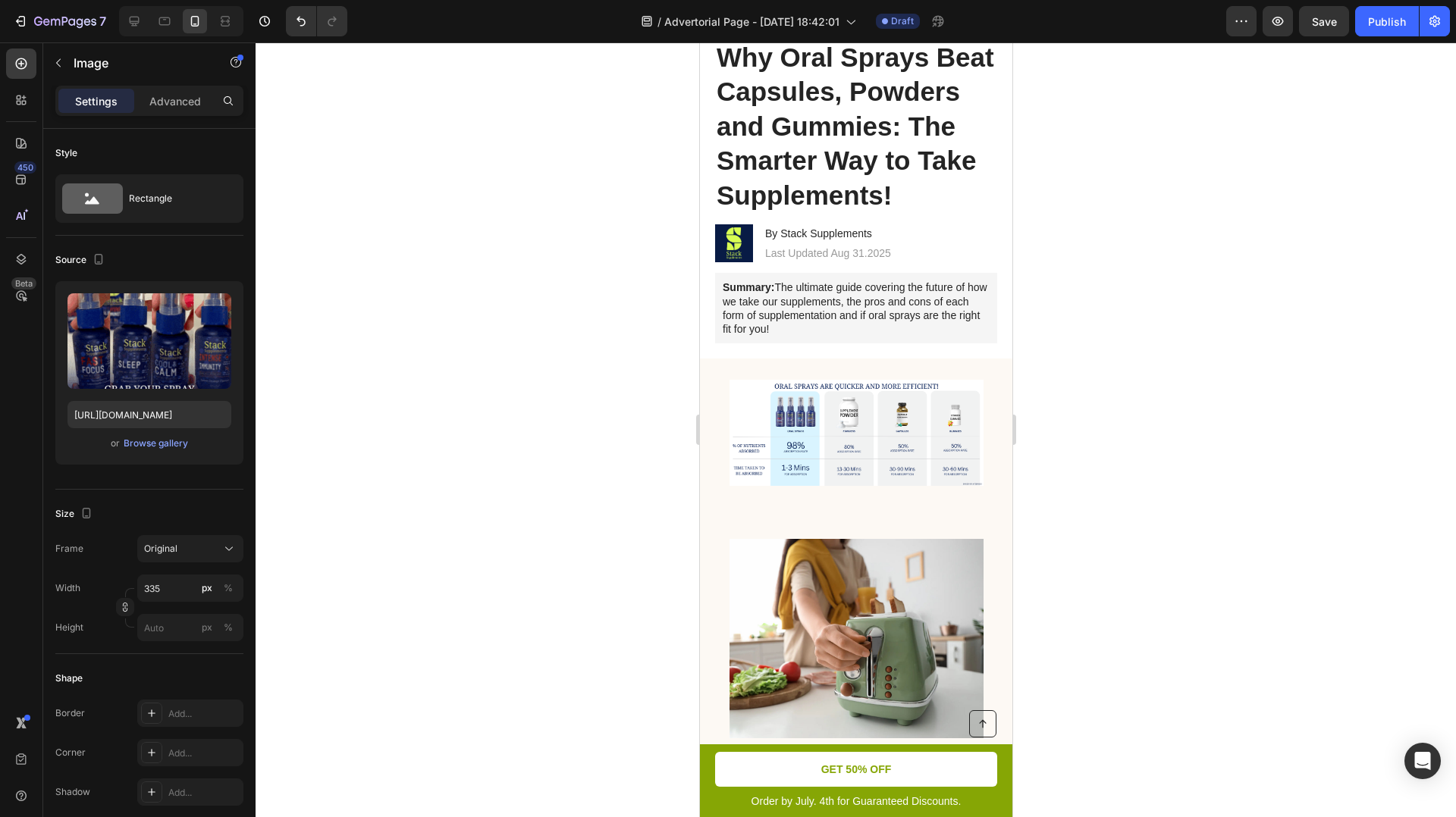
scroll to position [89, 0]
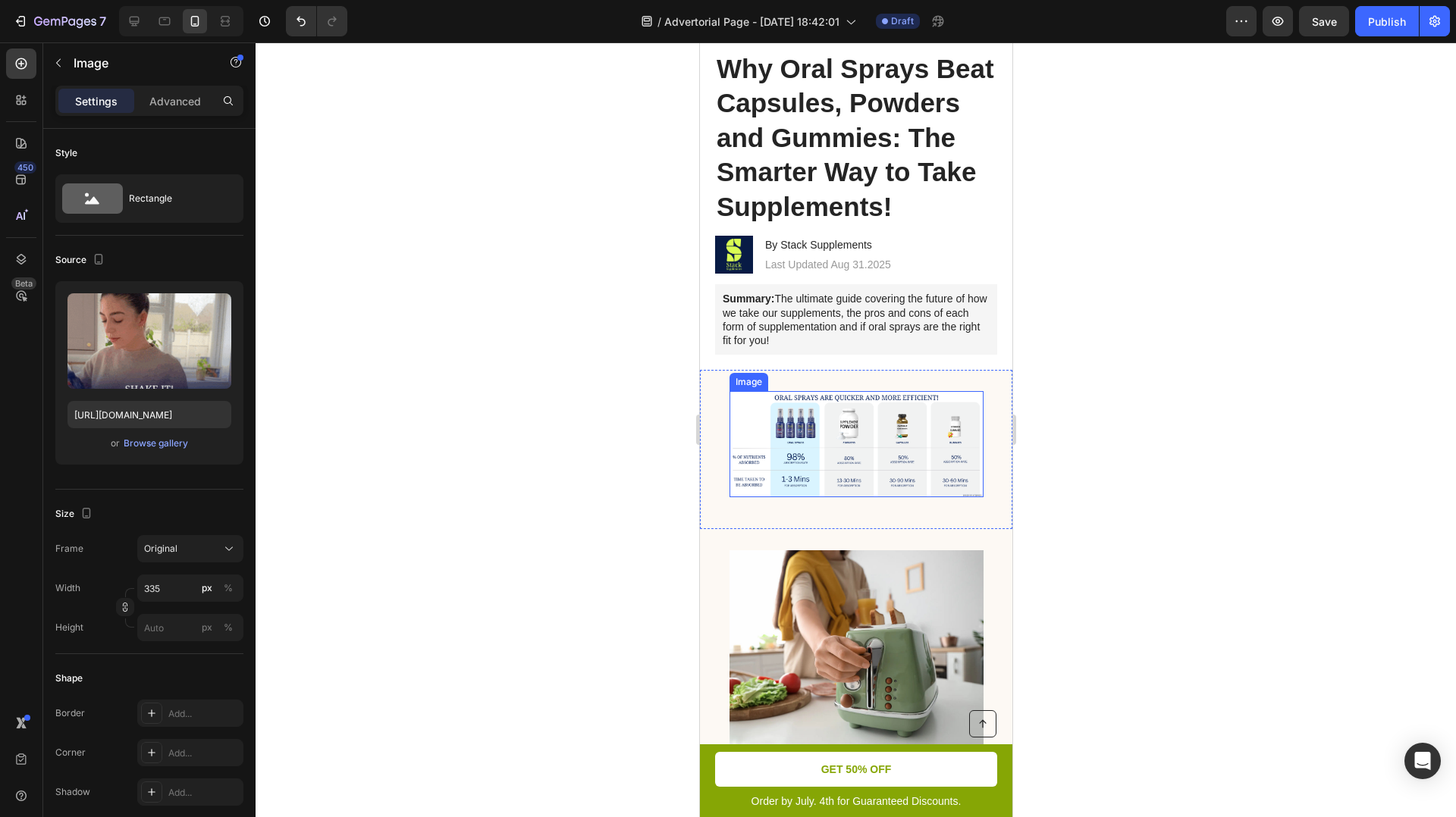
click at [816, 432] on img at bounding box center [855, 444] width 254 height 106
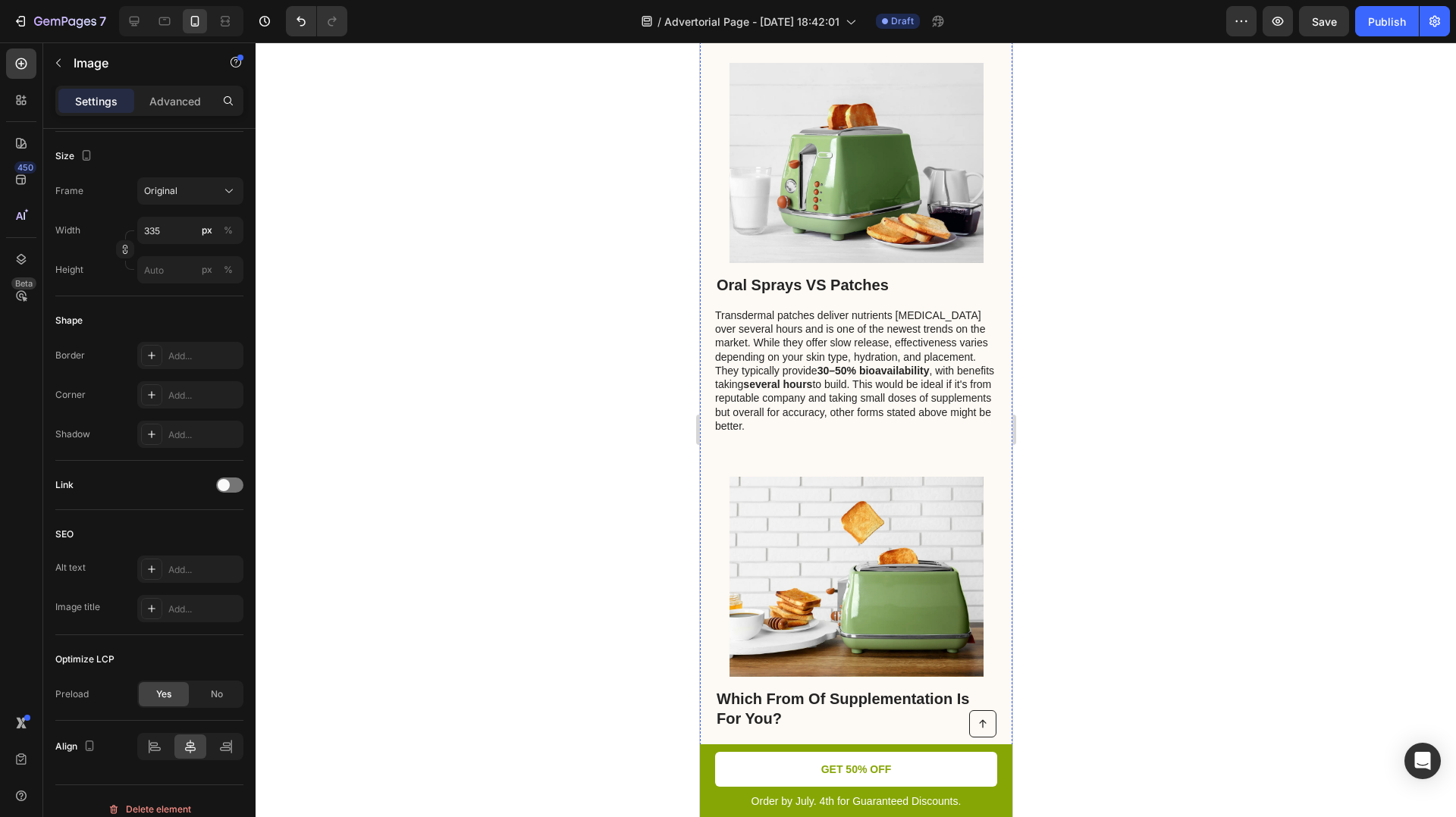
scroll to position [2295, 0]
